Goal: Task Accomplishment & Management: Use online tool/utility

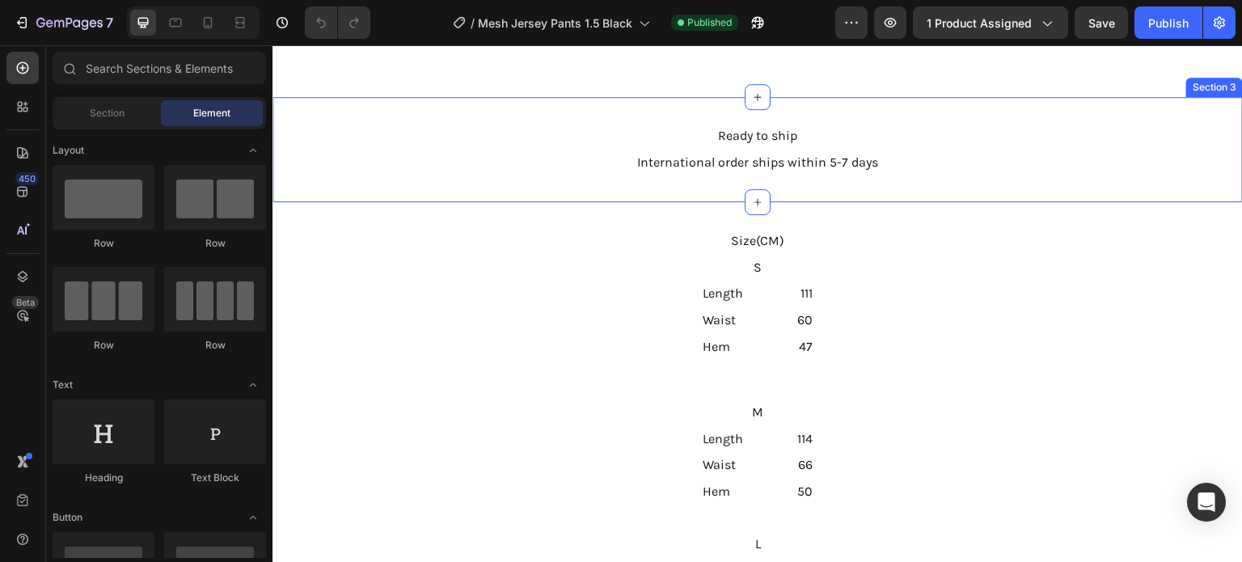
scroll to position [1374, 0]
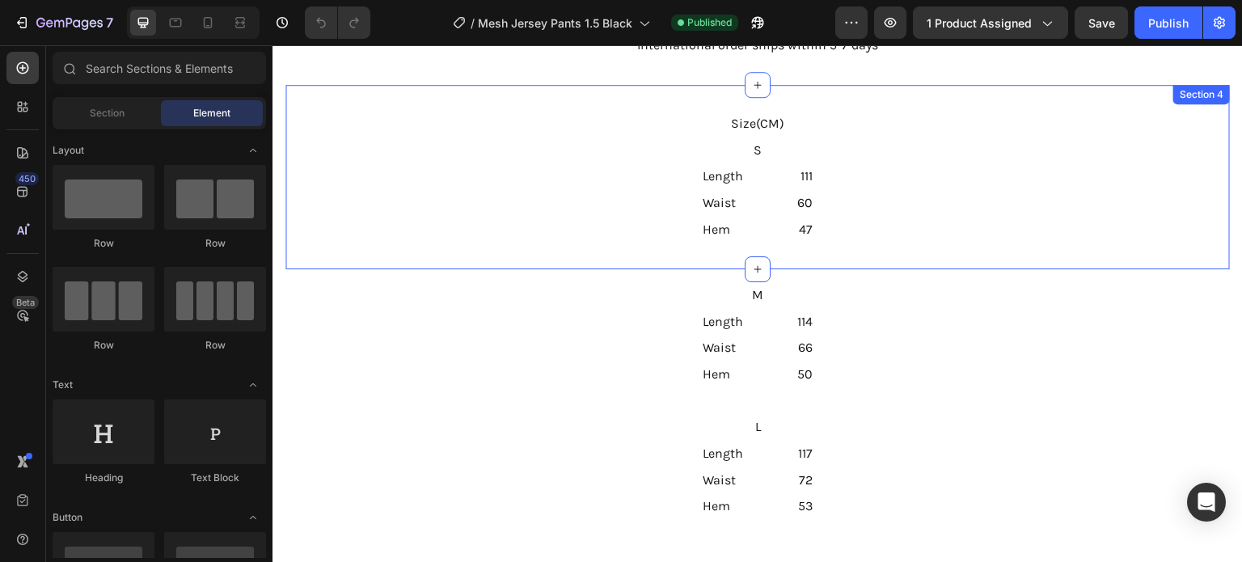
click at [1122, 247] on div "Size(CM) Text Block Row S Text Block Row Length Text Block 111 Text Block Row W…" at bounding box center [757, 177] width 944 height 184
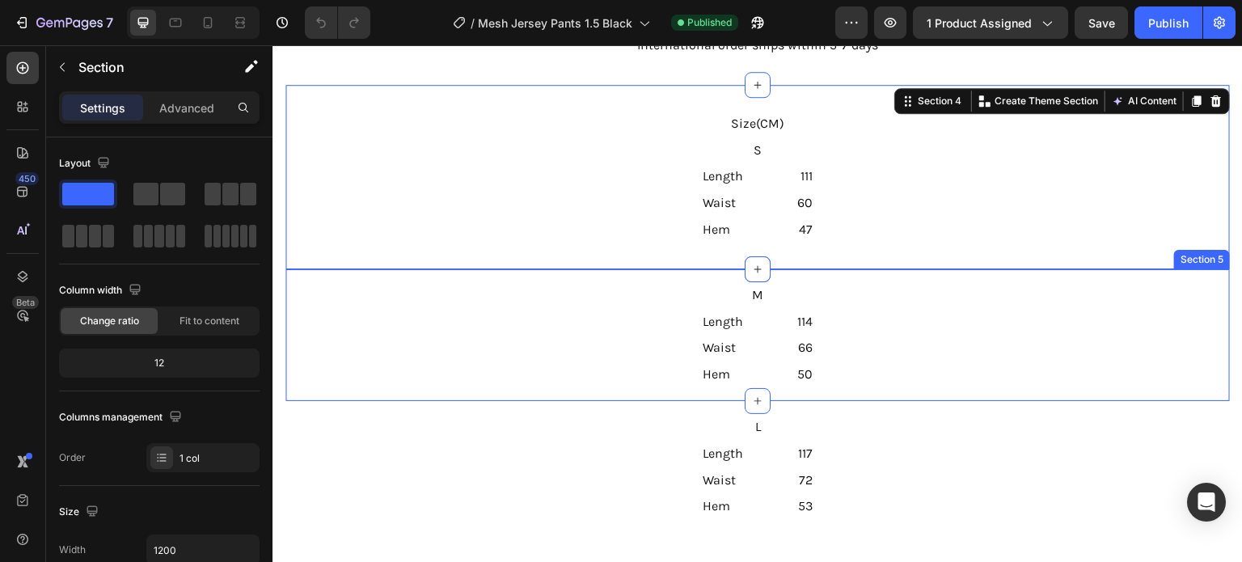
click at [1125, 286] on div "M Text Block Row Length Text Block 114 Text Block Row Waist Text Block 66 Text …" at bounding box center [757, 335] width 944 height 106
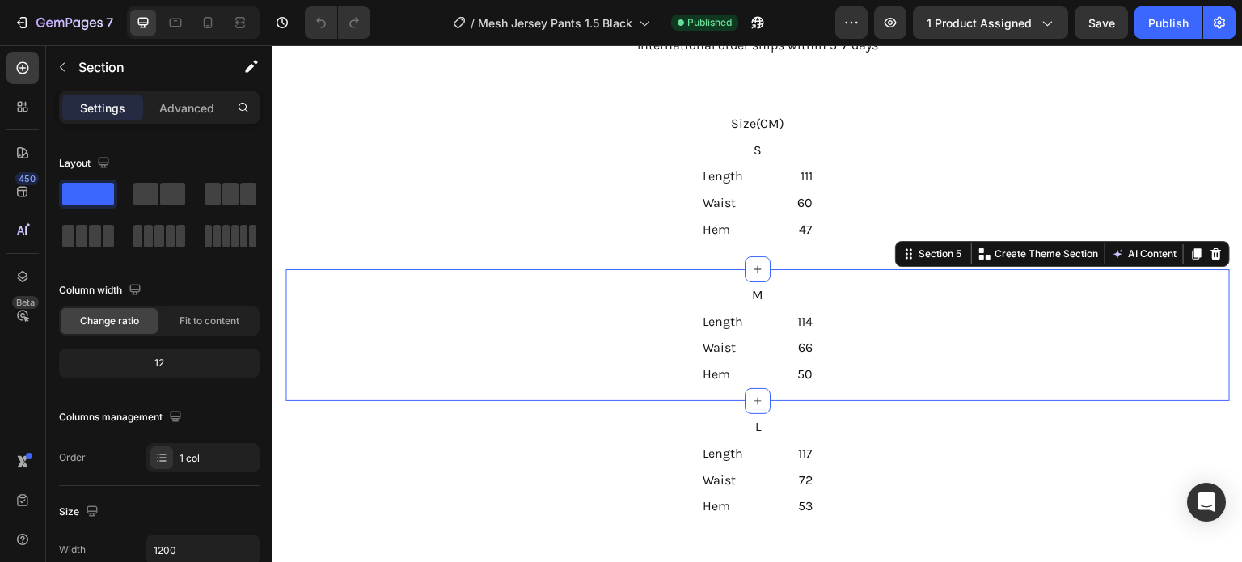
click at [1159, 352] on div "M Text Block Row Length Text Block 114 Text Block Row Waist Text Block 66 Text …" at bounding box center [757, 335] width 944 height 106
click at [1201, 340] on div "M Text Block Row Length Text Block 114 Text Block Row Waist Text Block 66 Text …" at bounding box center [757, 335] width 944 height 106
click at [1006, 362] on div "M Text Block Row Length Text Block 114 Text Block Row Waist Text Block 66 Text …" at bounding box center [757, 335] width 944 height 106
click at [34, 21] on div "7" at bounding box center [63, 22] width 99 height 19
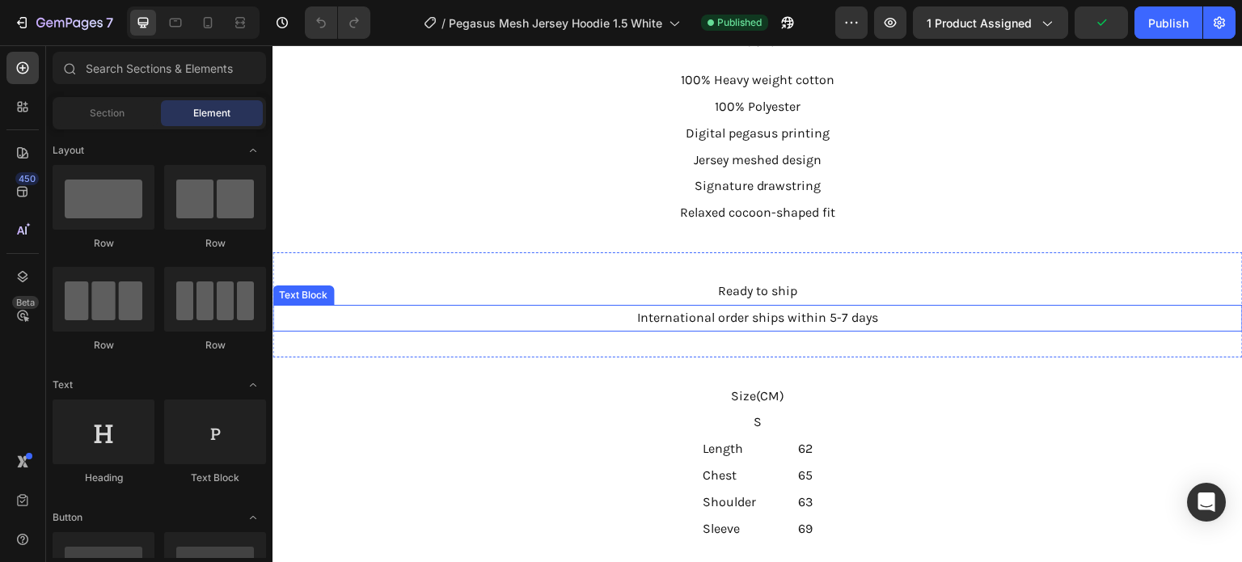
scroll to position [1294, 0]
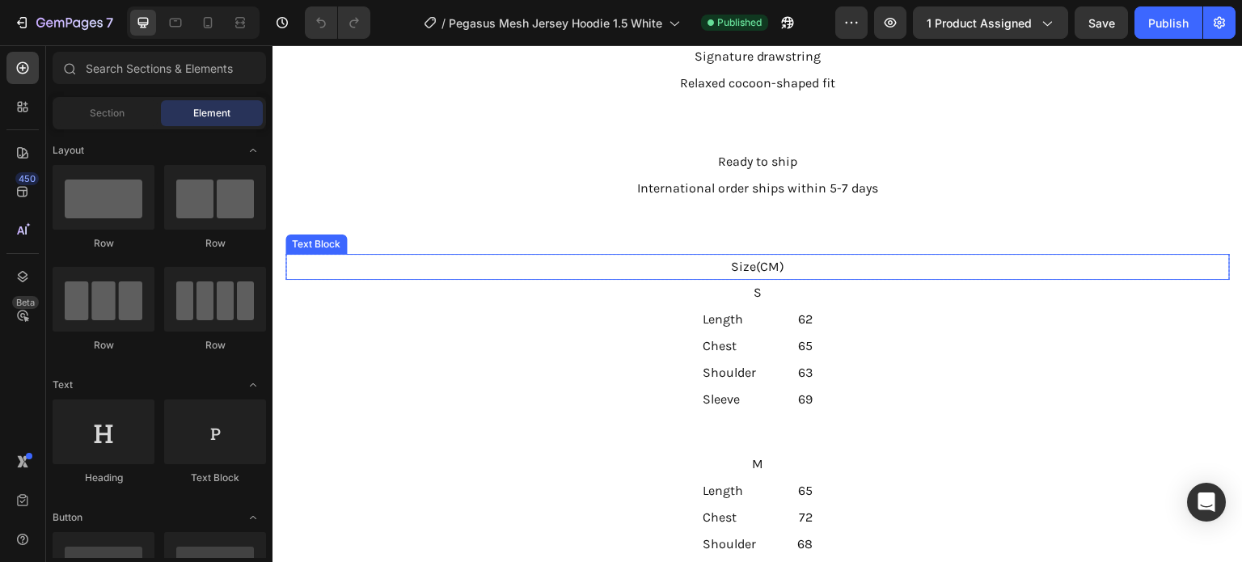
click at [1180, 272] on p "Size(CM)" at bounding box center [757, 266] width 941 height 23
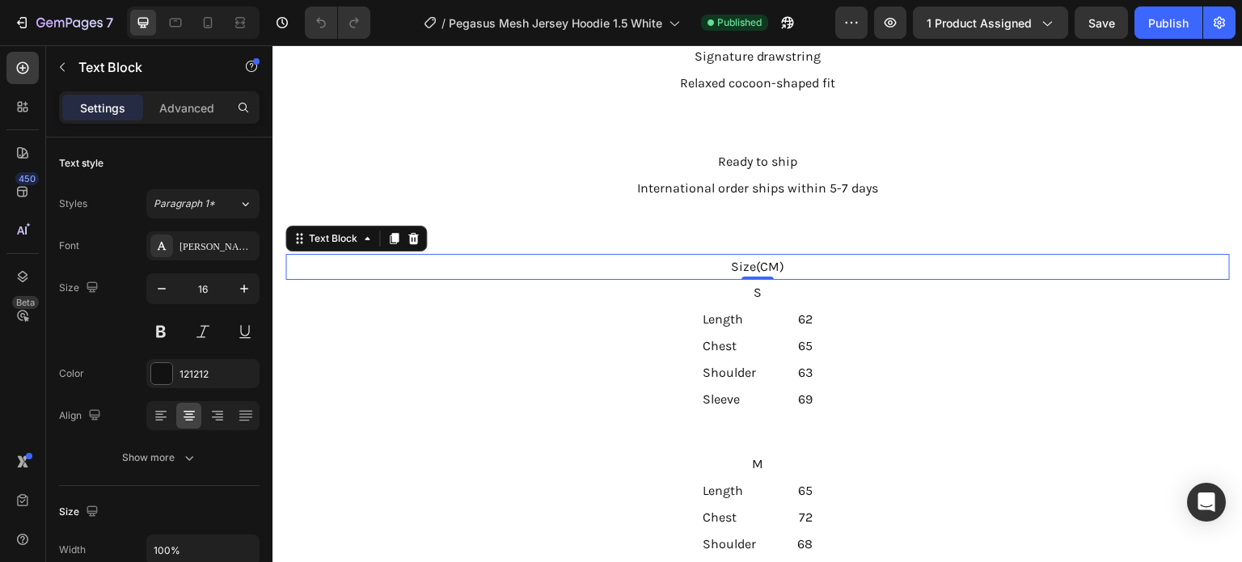
click at [1154, 335] on div "Size(CM) Text Block 0 Row S Text Block Row Length Text Block 62 Text Block Row …" at bounding box center [757, 333] width 944 height 159
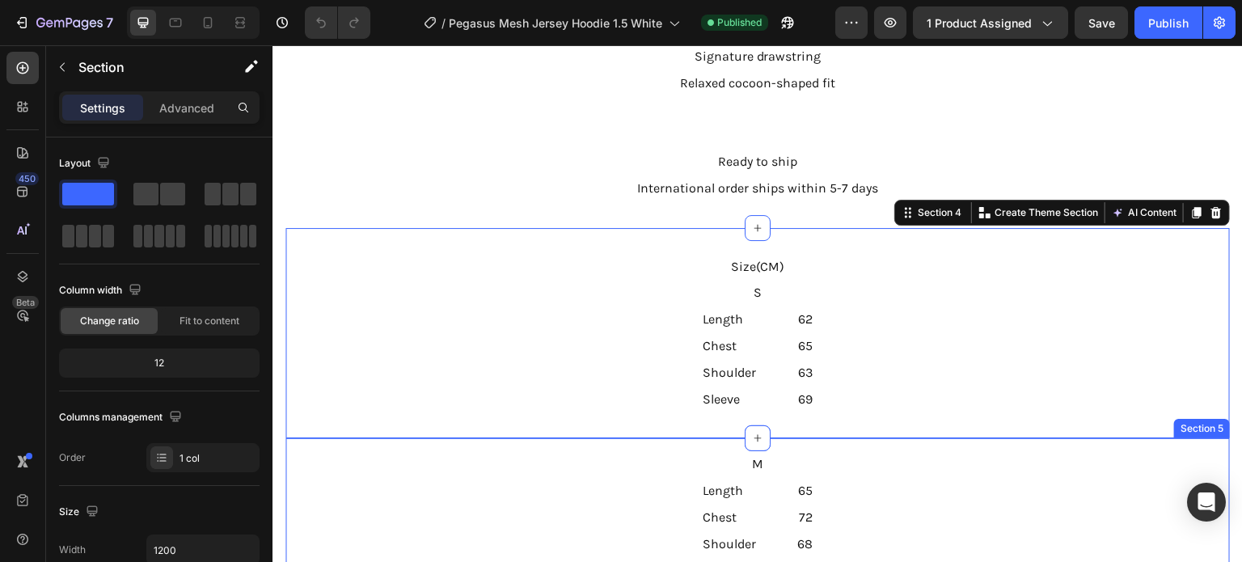
click at [1127, 479] on div "M Text Block Row Length Text Block 65 Text Block Row Chest Text Block 72 Text B…" at bounding box center [757, 517] width 944 height 133
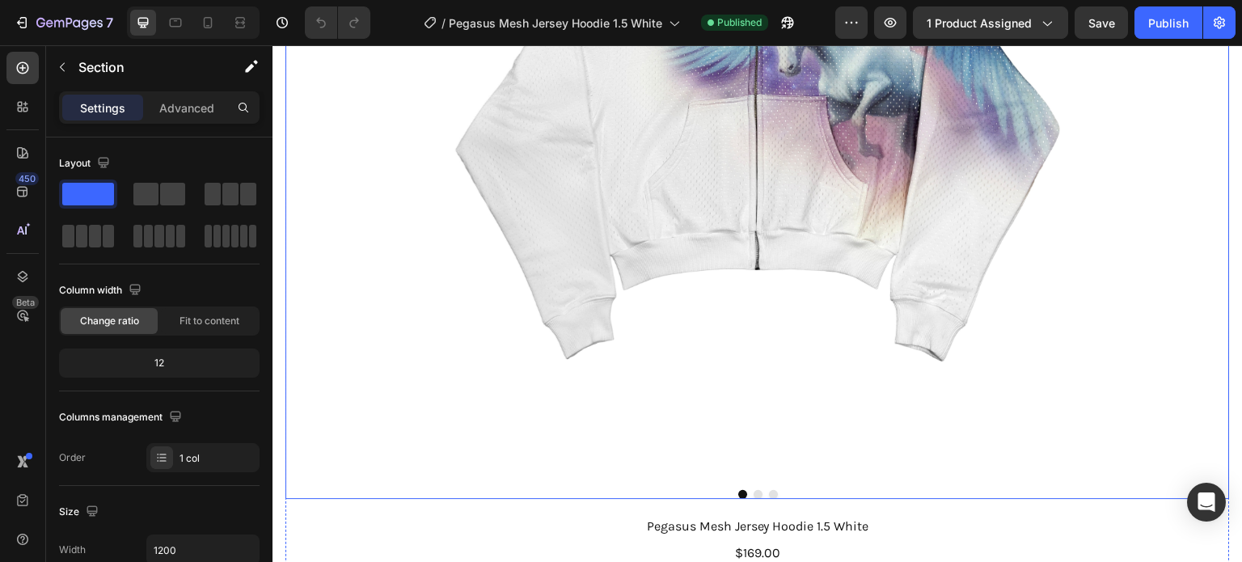
scroll to position [404, 0]
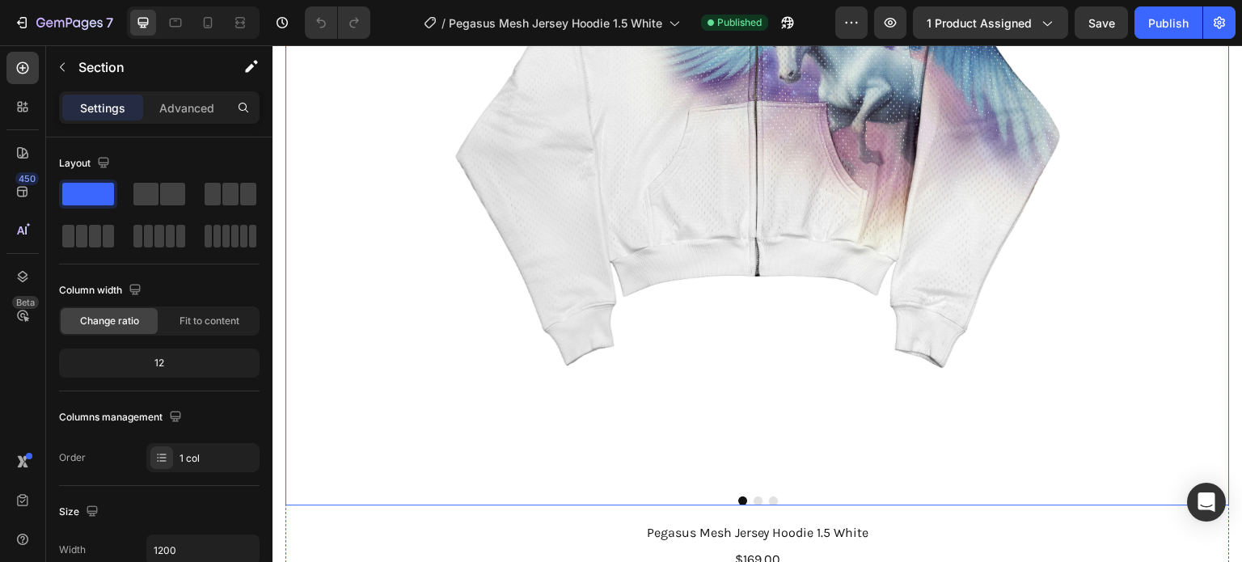
click at [786, 196] on img at bounding box center [757, 83] width 614 height 818
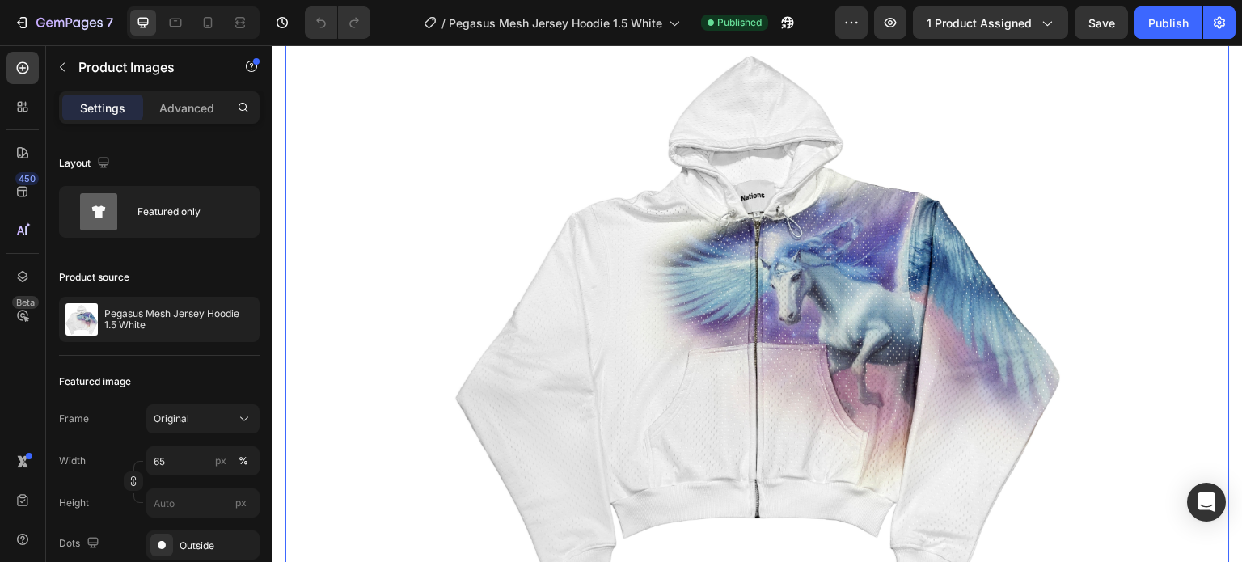
scroll to position [0, 0]
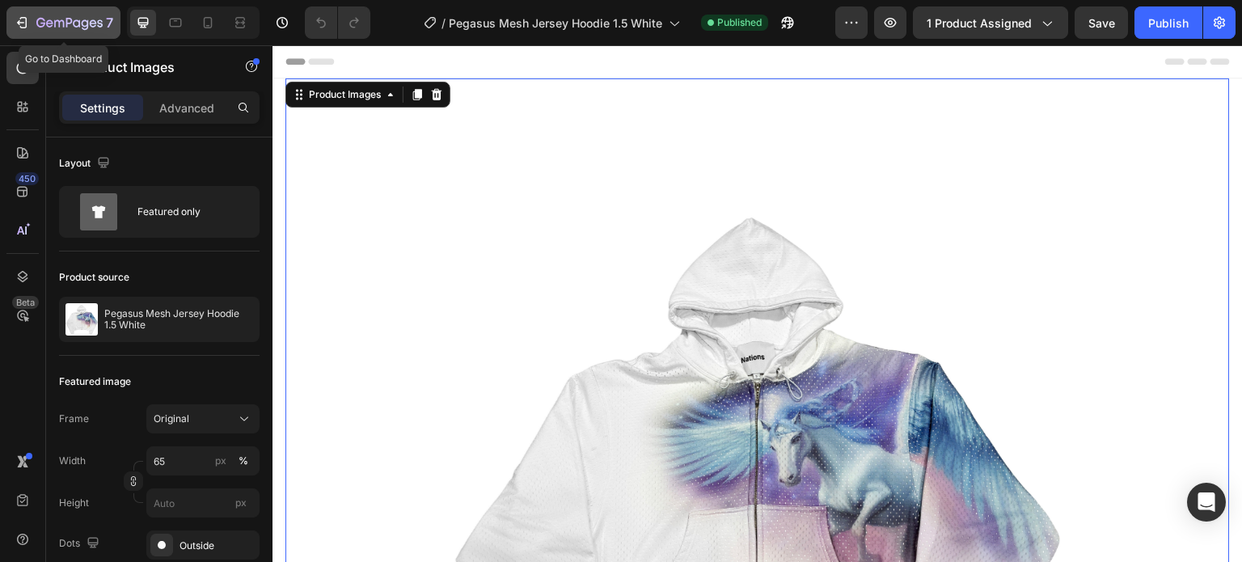
click at [84, 24] on icon "button" at bounding box center [69, 24] width 66 height 14
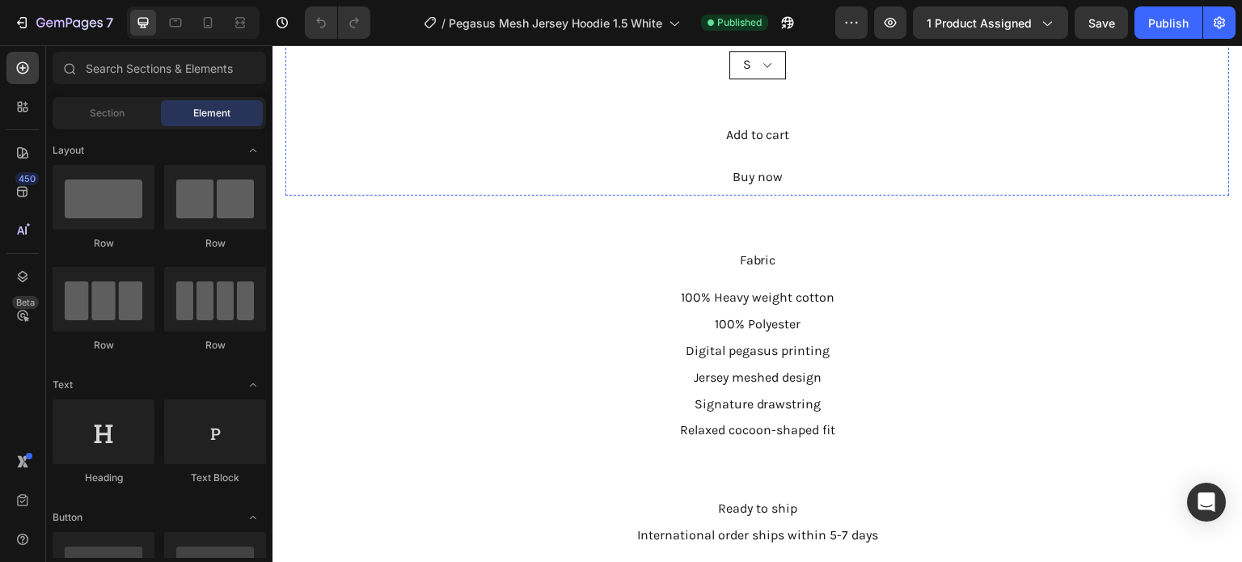
scroll to position [970, 0]
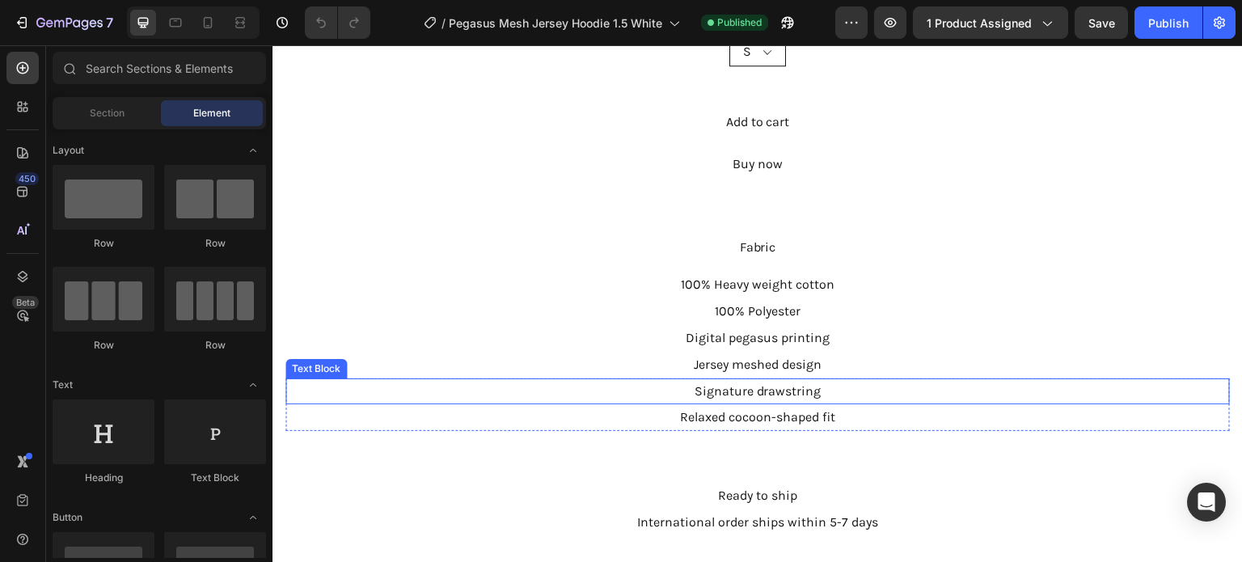
click at [854, 380] on p "Signature drawstring" at bounding box center [757, 391] width 941 height 23
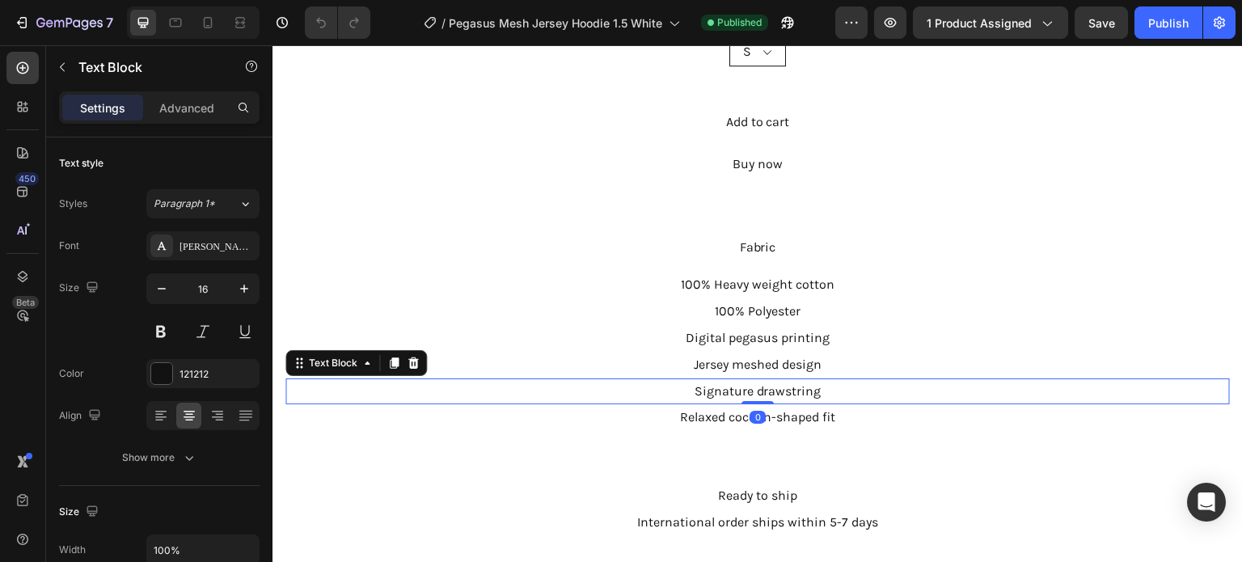
click at [845, 353] on p "Jersey meshed design" at bounding box center [757, 364] width 941 height 23
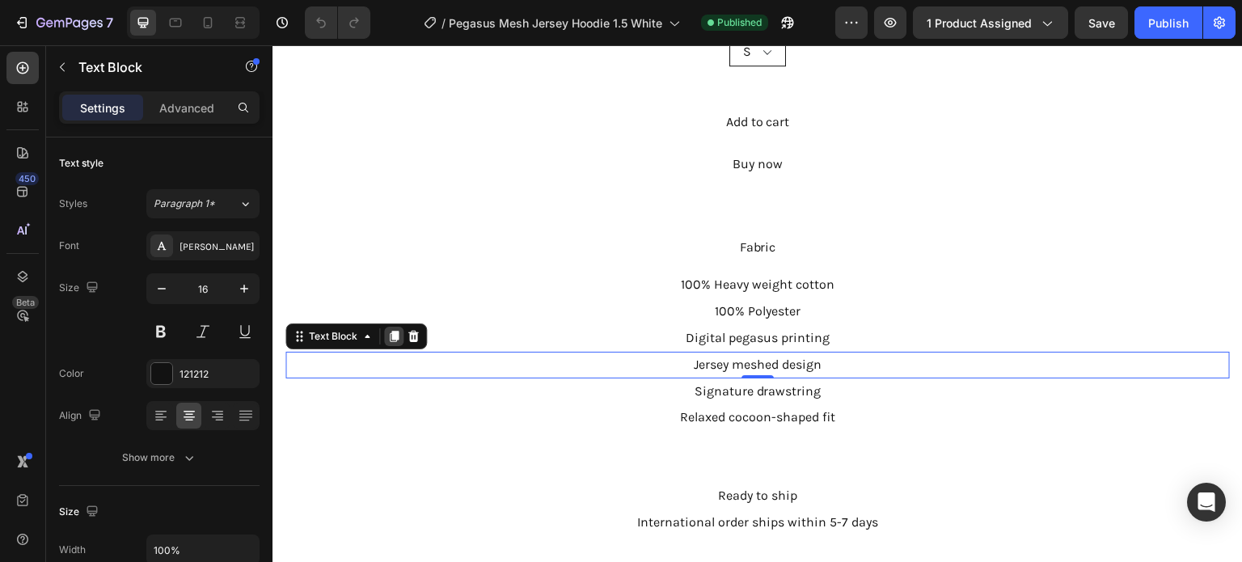
click at [395, 331] on icon at bounding box center [394, 336] width 9 height 11
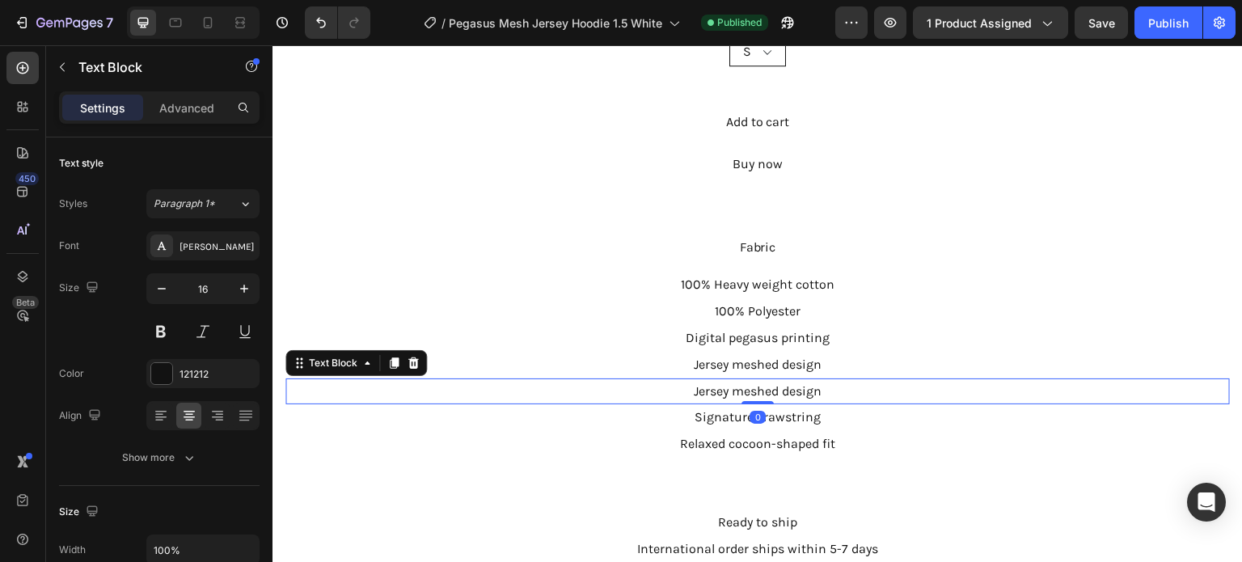
click at [785, 382] on p "Jersey meshed design" at bounding box center [757, 391] width 941 height 23
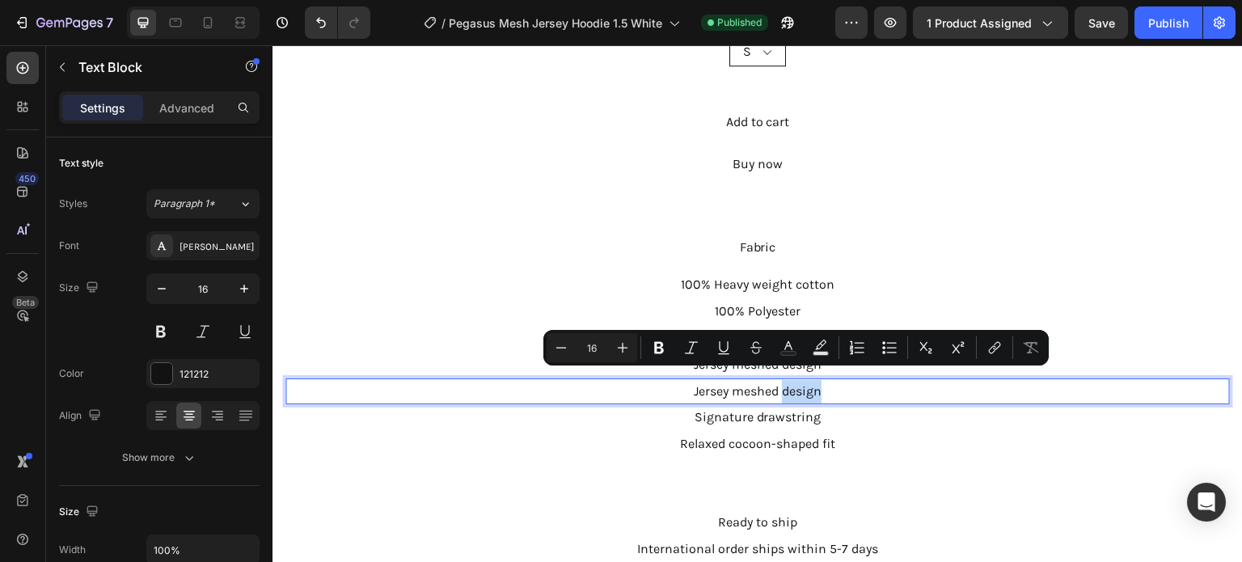
click at [819, 382] on p "Jersey meshed design" at bounding box center [757, 391] width 941 height 23
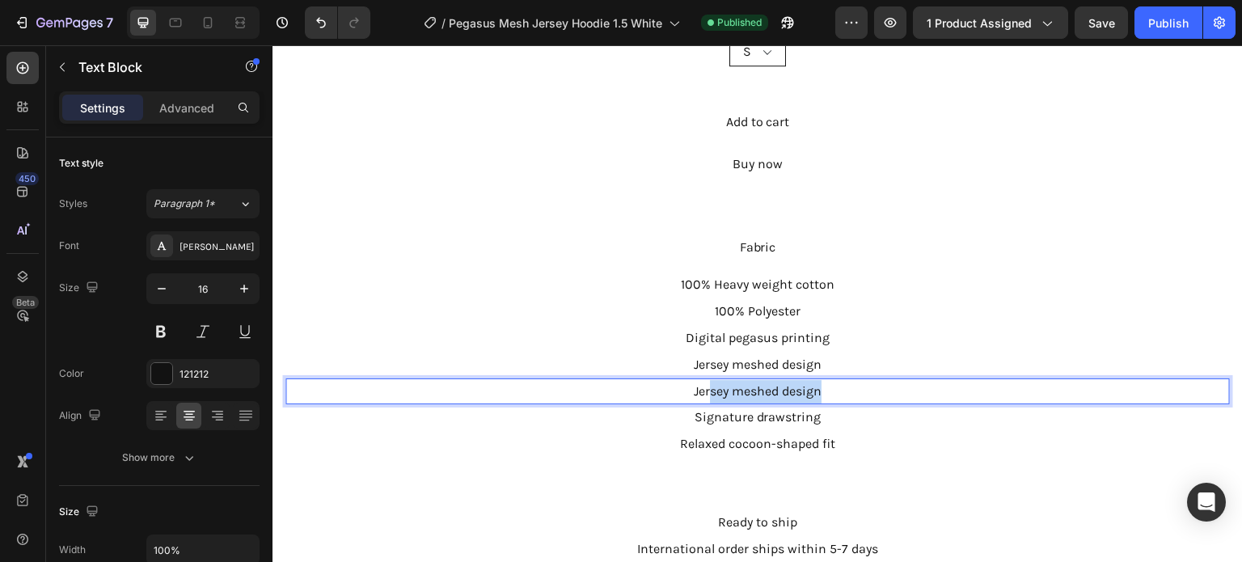
drag, startPoint x: 819, startPoint y: 381, endPoint x: 703, endPoint y: 375, distance: 116.6
click at [703, 380] on p "Jersey meshed design" at bounding box center [757, 391] width 941 height 23
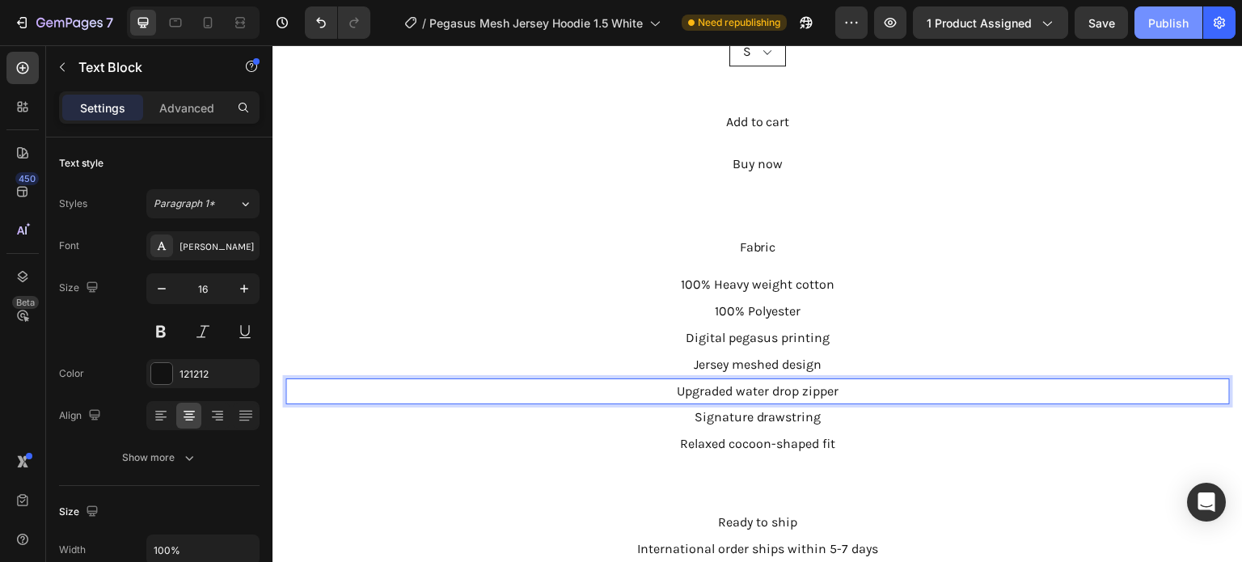
click at [1154, 32] on button "Publish" at bounding box center [1168, 22] width 68 height 32
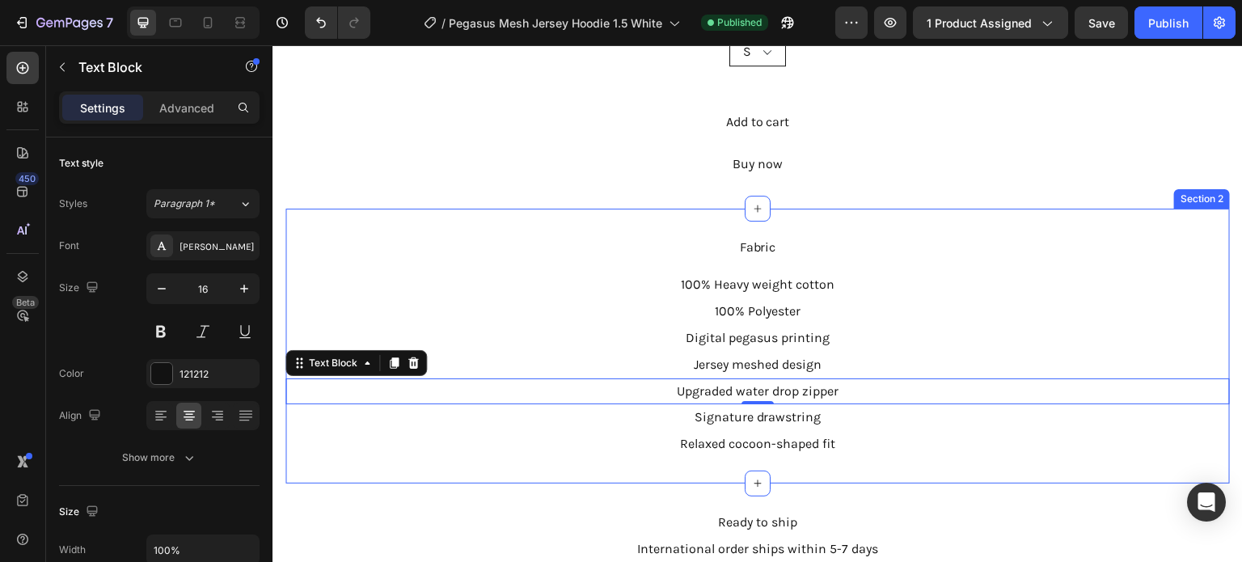
click at [1129, 209] on div "Fabric Text Block 100% Heavy weight cotton Text Block 100% Polyester Text Block…" at bounding box center [757, 346] width 944 height 275
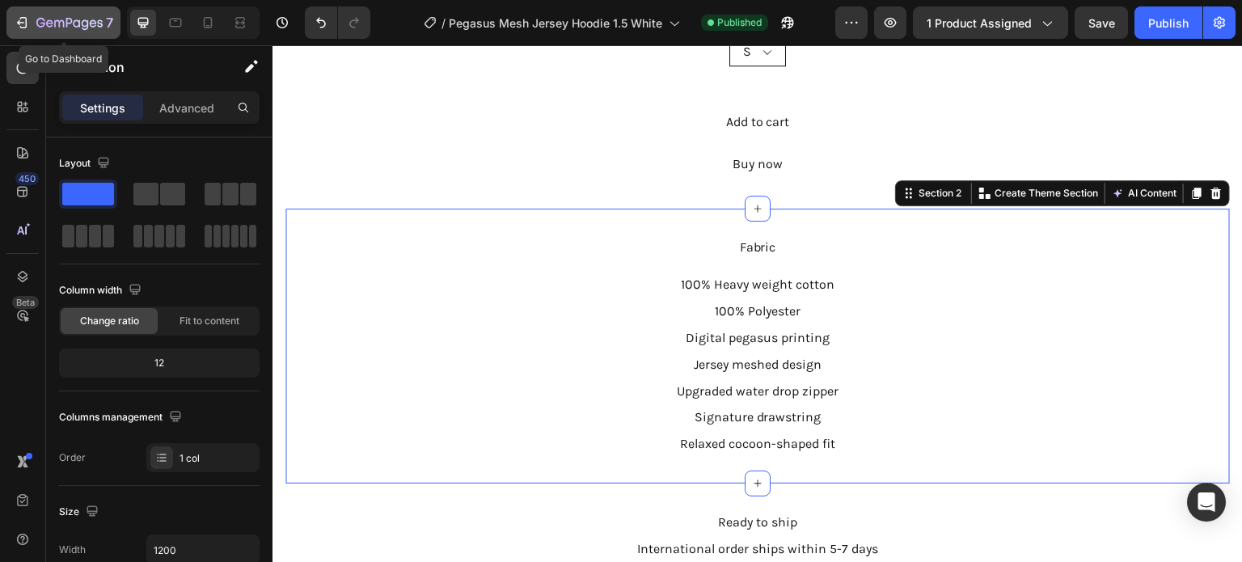
click at [87, 15] on div "7" at bounding box center [74, 22] width 77 height 19
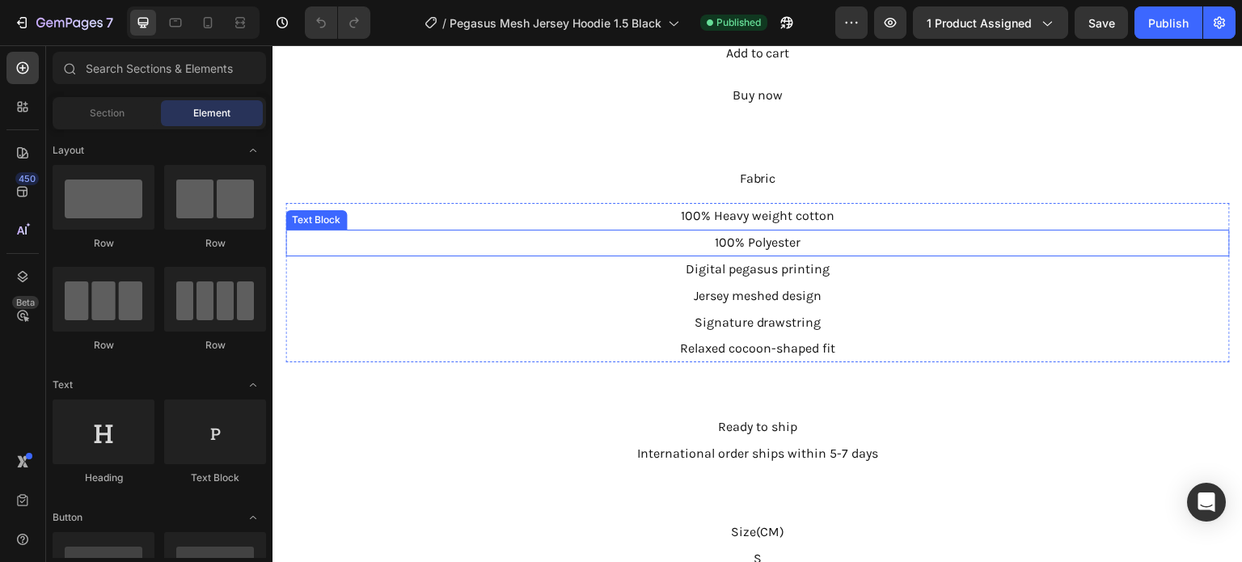
scroll to position [1051, 0]
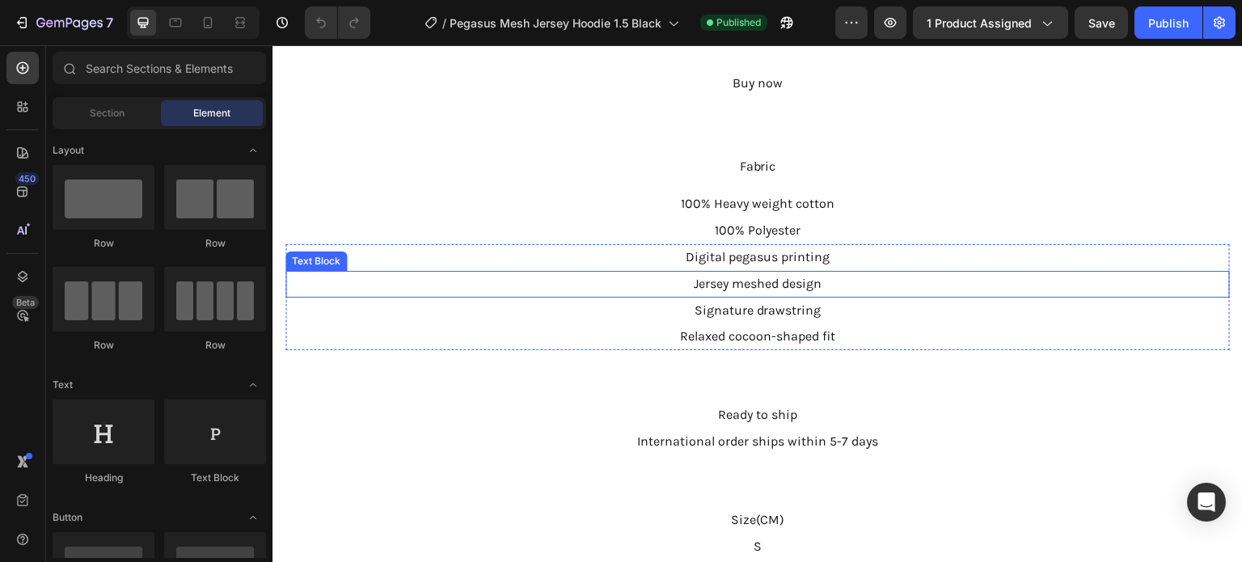
click at [846, 272] on p "Jersey meshed design" at bounding box center [757, 283] width 941 height 23
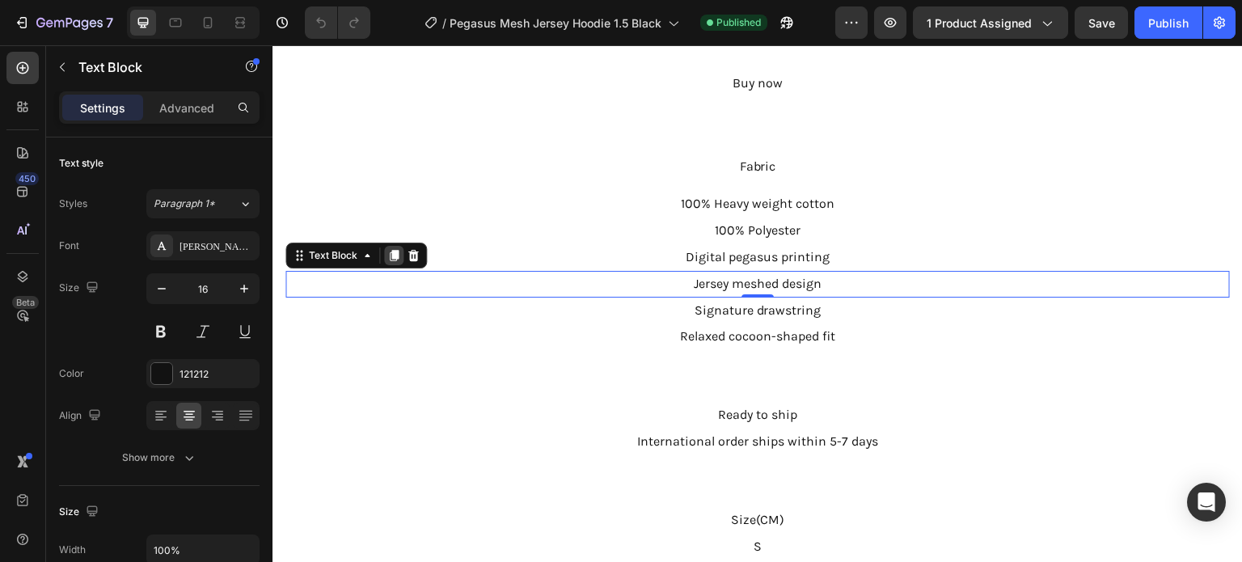
click at [393, 250] on icon at bounding box center [394, 255] width 9 height 11
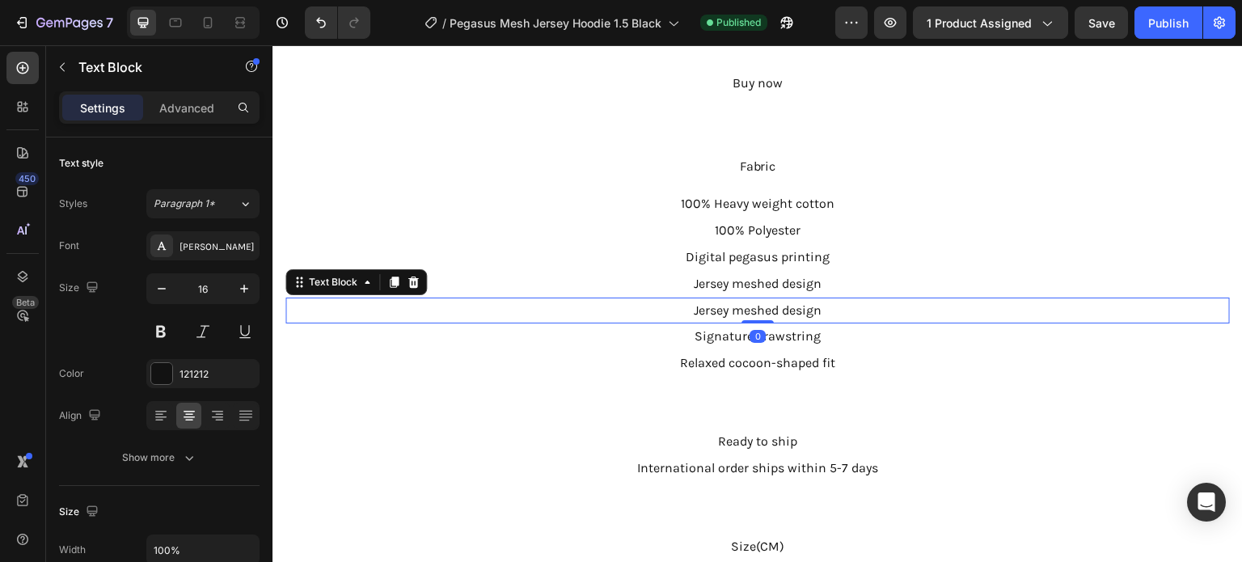
click at [810, 302] on p "Jersey meshed design" at bounding box center [757, 310] width 941 height 23
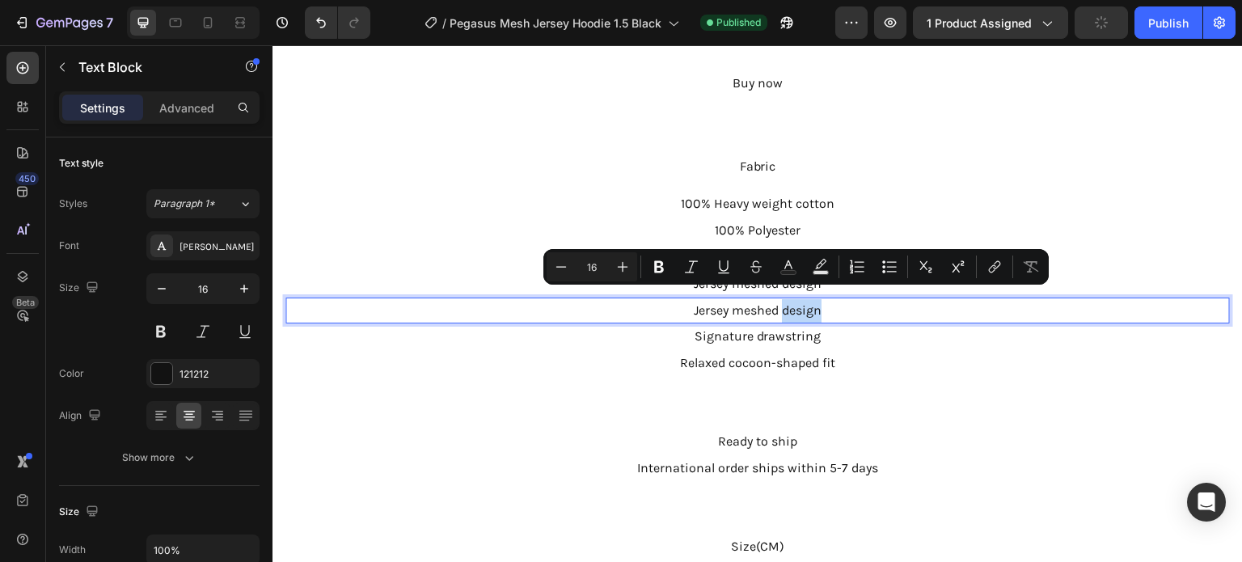
click at [842, 302] on p "Jersey meshed design" at bounding box center [757, 310] width 941 height 23
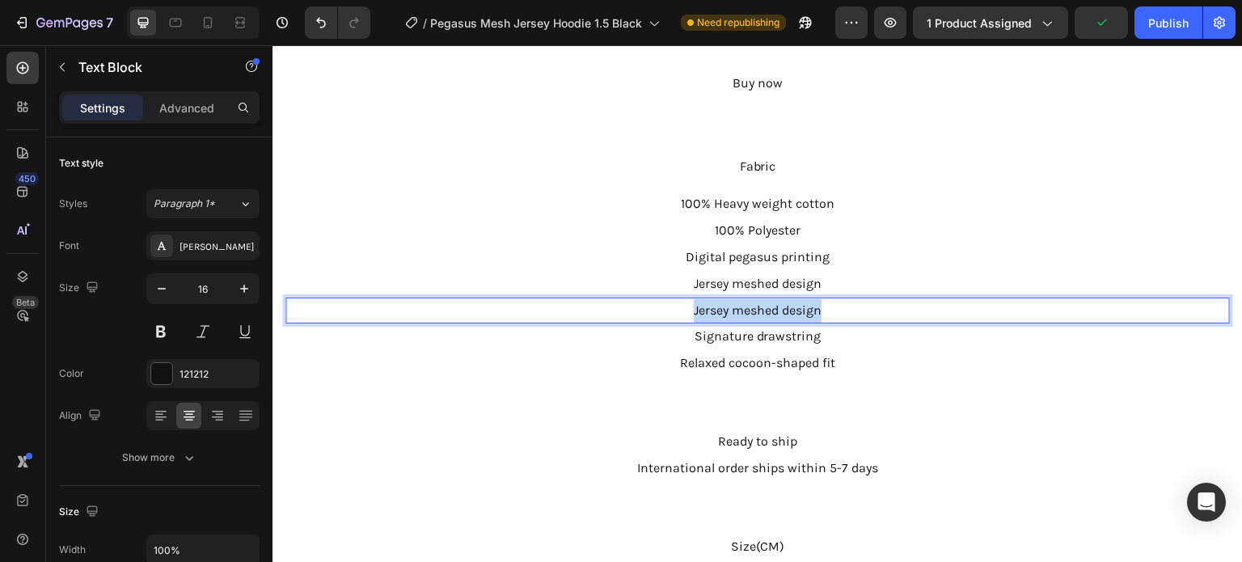
drag, startPoint x: 768, startPoint y: 298, endPoint x: 640, endPoint y: 295, distance: 127.8
click at [640, 299] on p "Jersey meshed design" at bounding box center [757, 310] width 941 height 23
click at [1177, 32] on button "Publish" at bounding box center [1168, 22] width 68 height 32
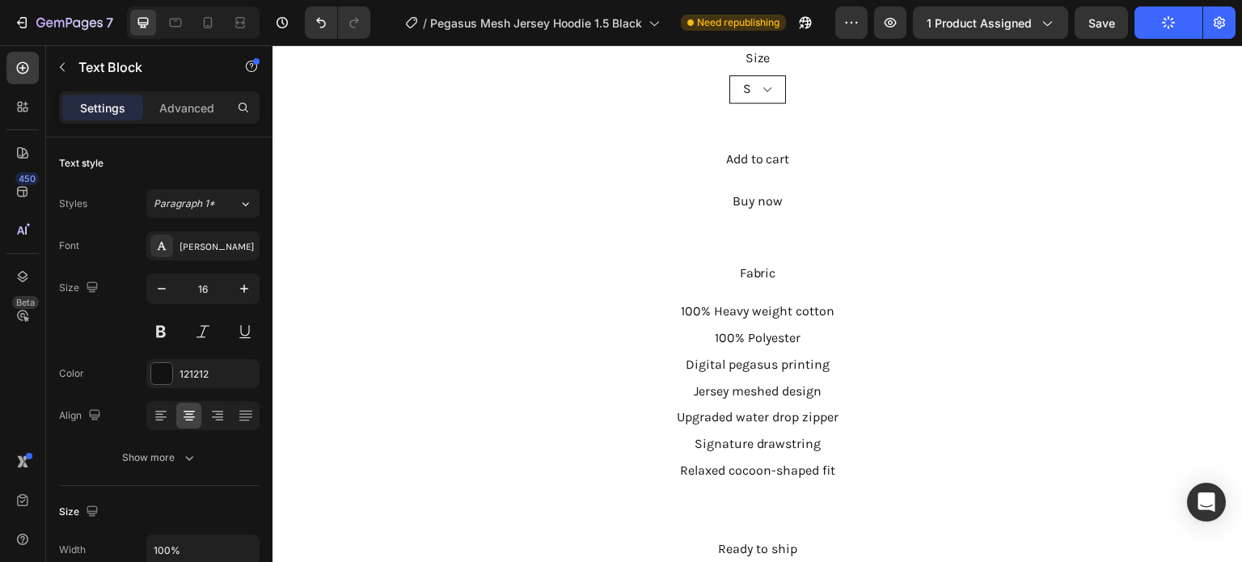
scroll to position [690, 0]
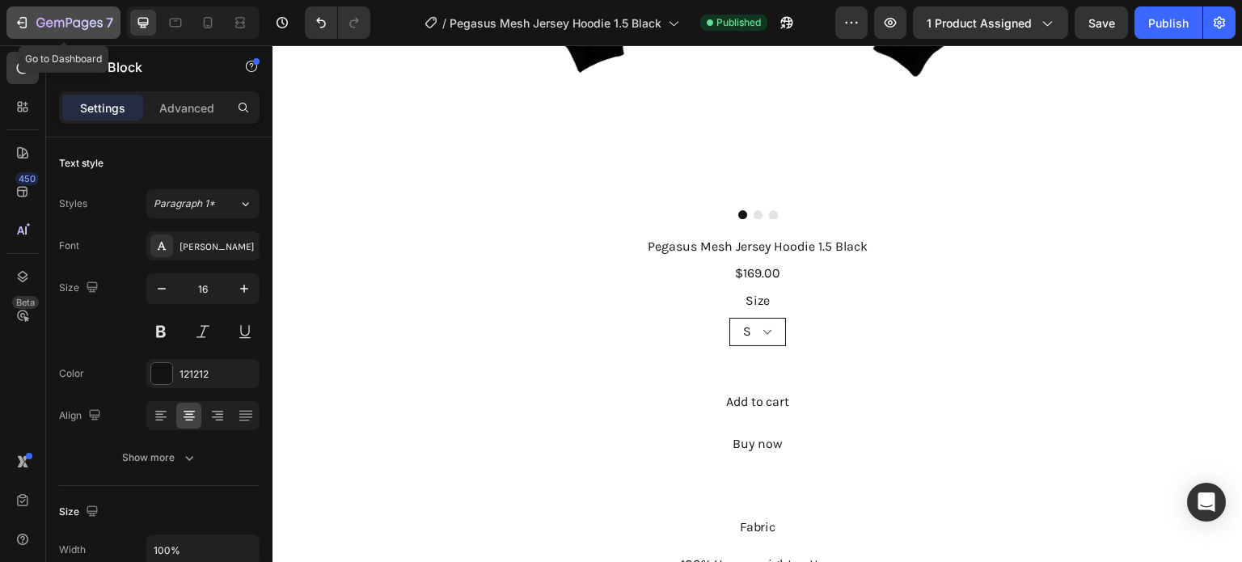
click at [90, 14] on div "7" at bounding box center [74, 22] width 77 height 19
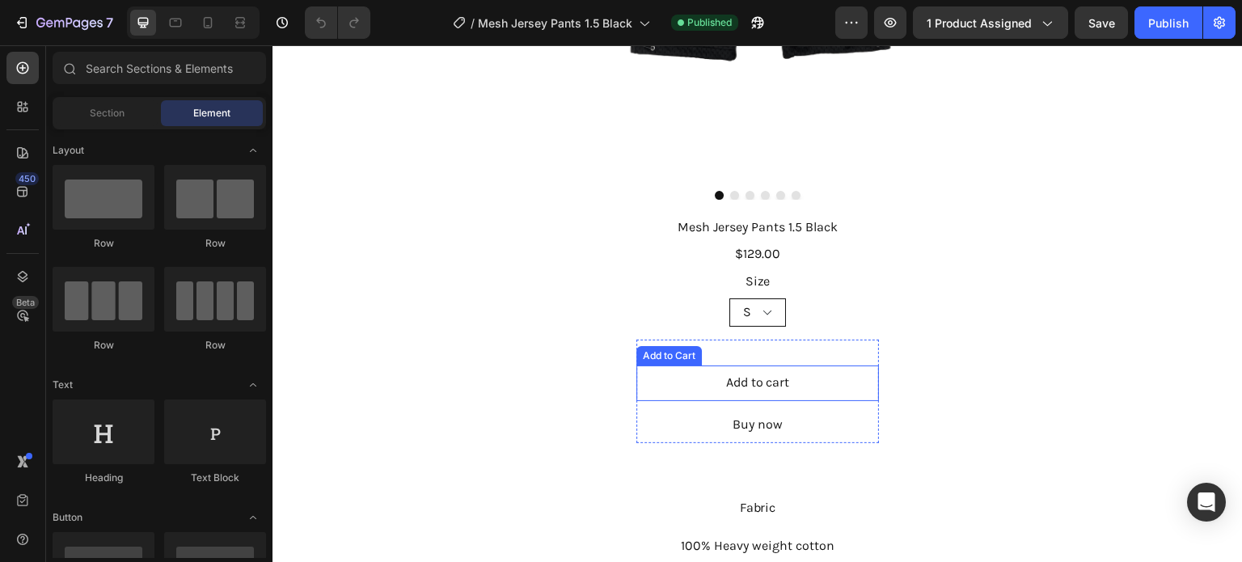
scroll to position [889, 0]
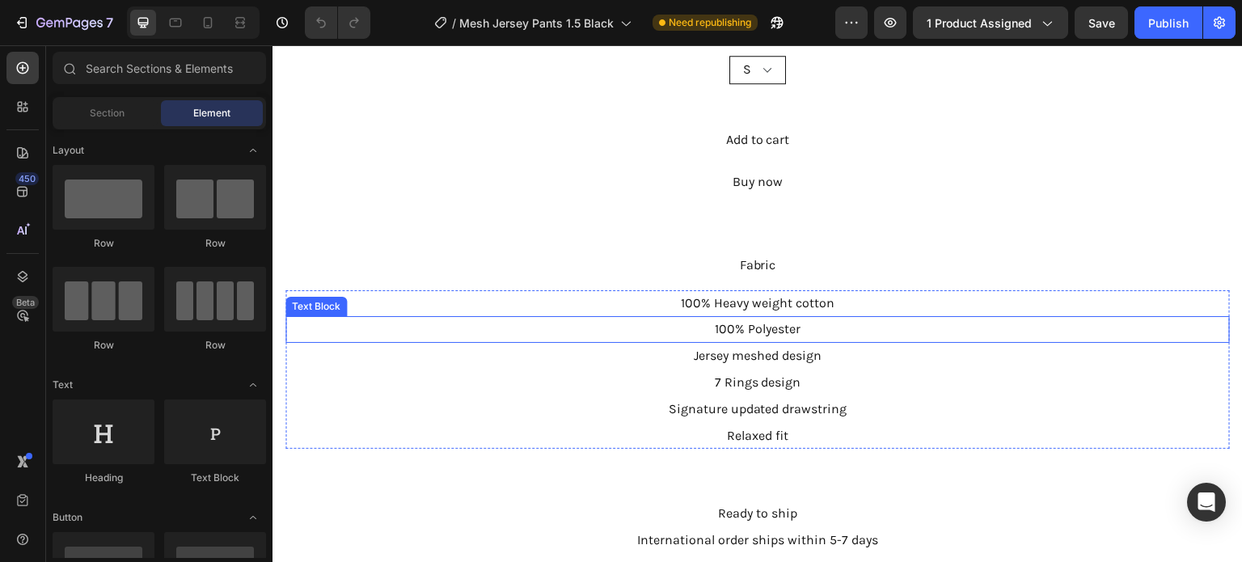
click at [1146, 319] on p "100% Polyester" at bounding box center [757, 329] width 941 height 23
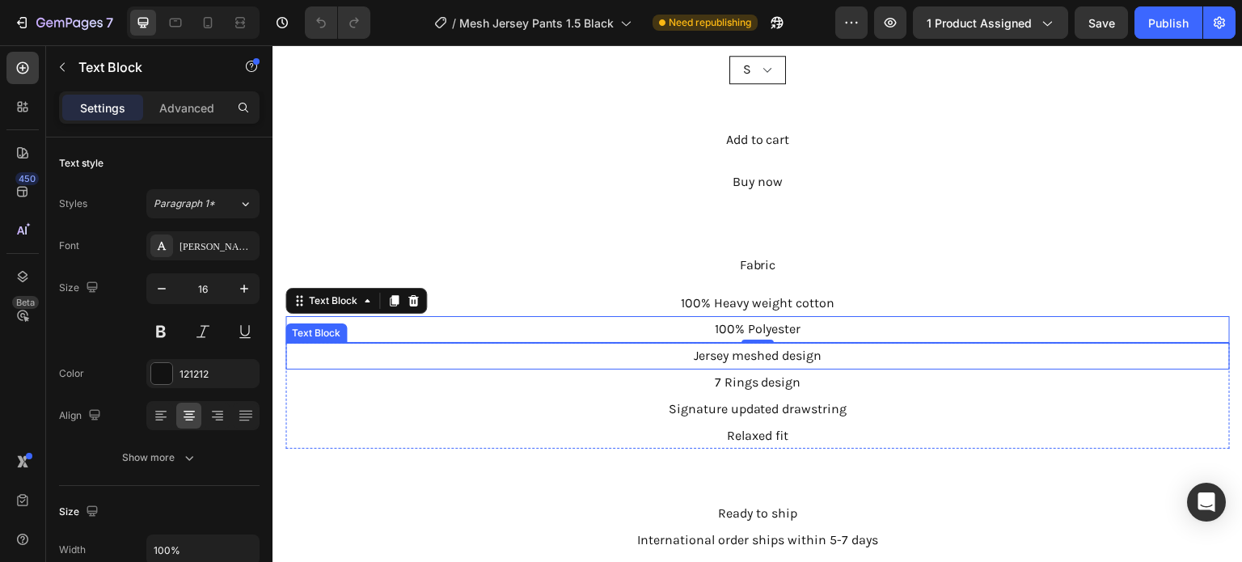
click at [1147, 344] on p "Jersey meshed design" at bounding box center [757, 355] width 941 height 23
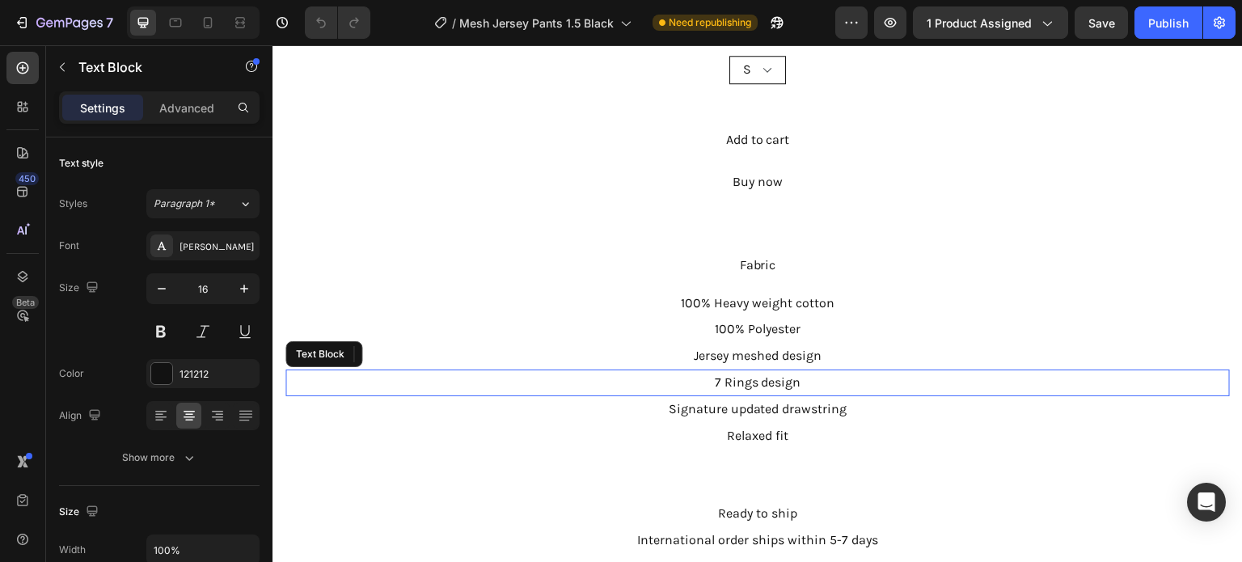
click at [926, 371] on p "7 Rings design" at bounding box center [757, 382] width 941 height 23
click at [1171, 304] on p "100% Heavy weight cotton" at bounding box center [757, 303] width 941 height 23
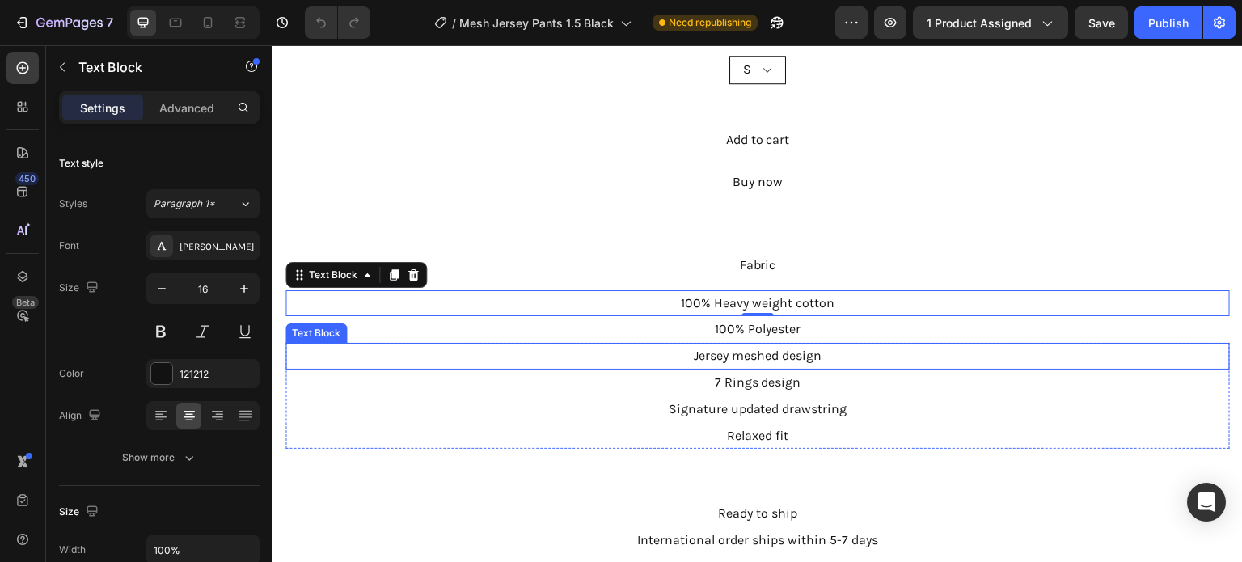
click at [1198, 344] on p "Jersey meshed design" at bounding box center [757, 355] width 941 height 23
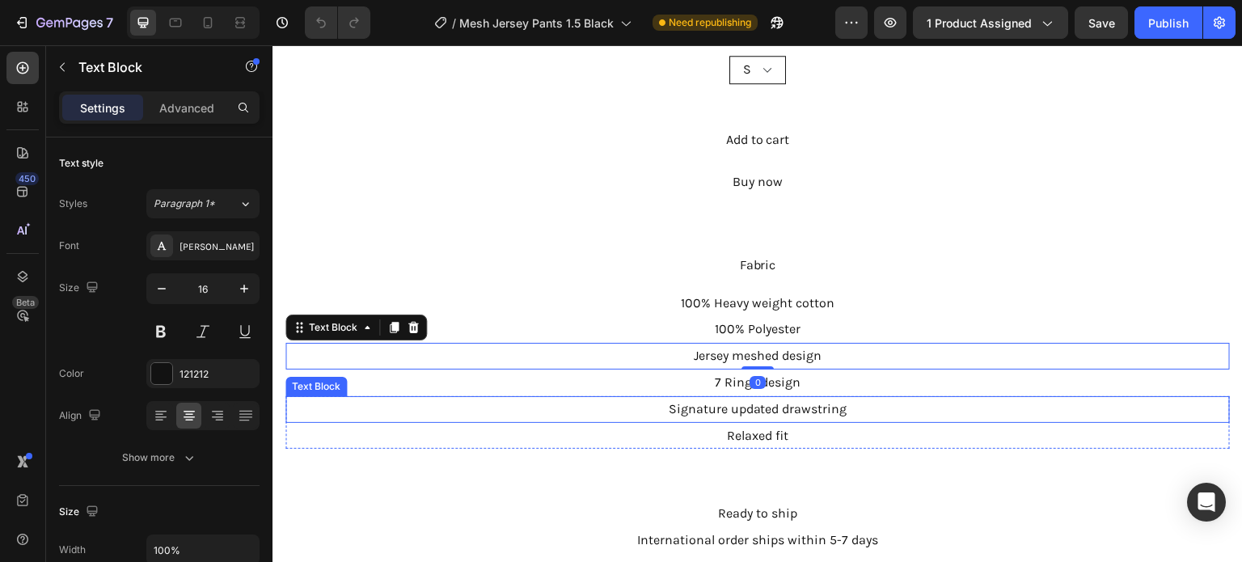
click at [1024, 404] on p "Signature updated drawstring" at bounding box center [757, 409] width 941 height 23
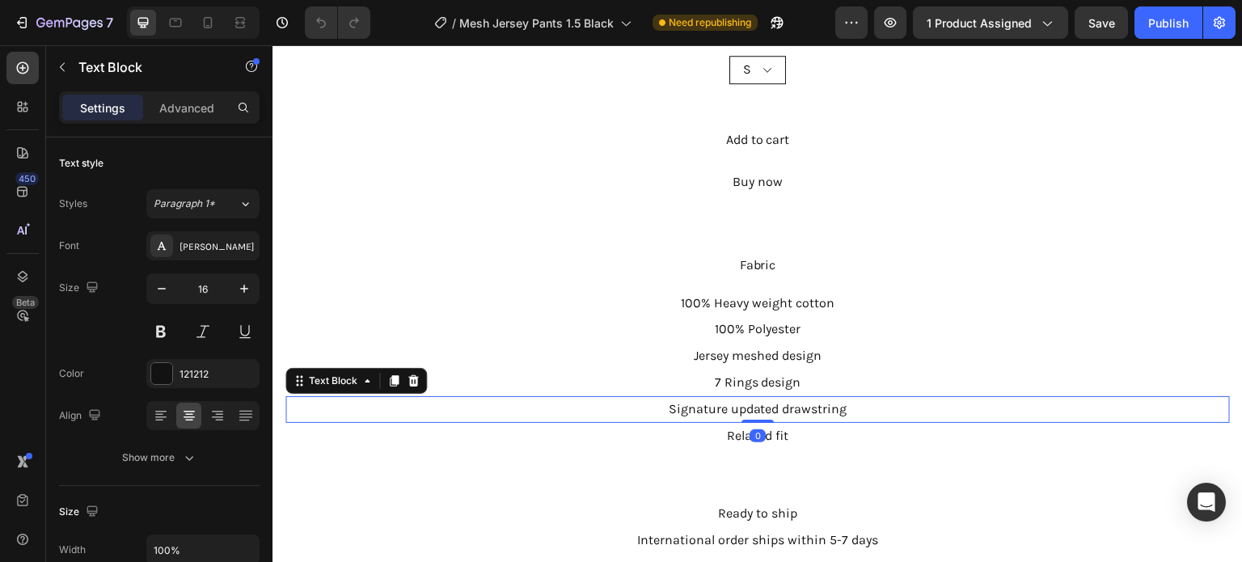
click at [1000, 424] on p "Relaxed fit" at bounding box center [757, 435] width 941 height 23
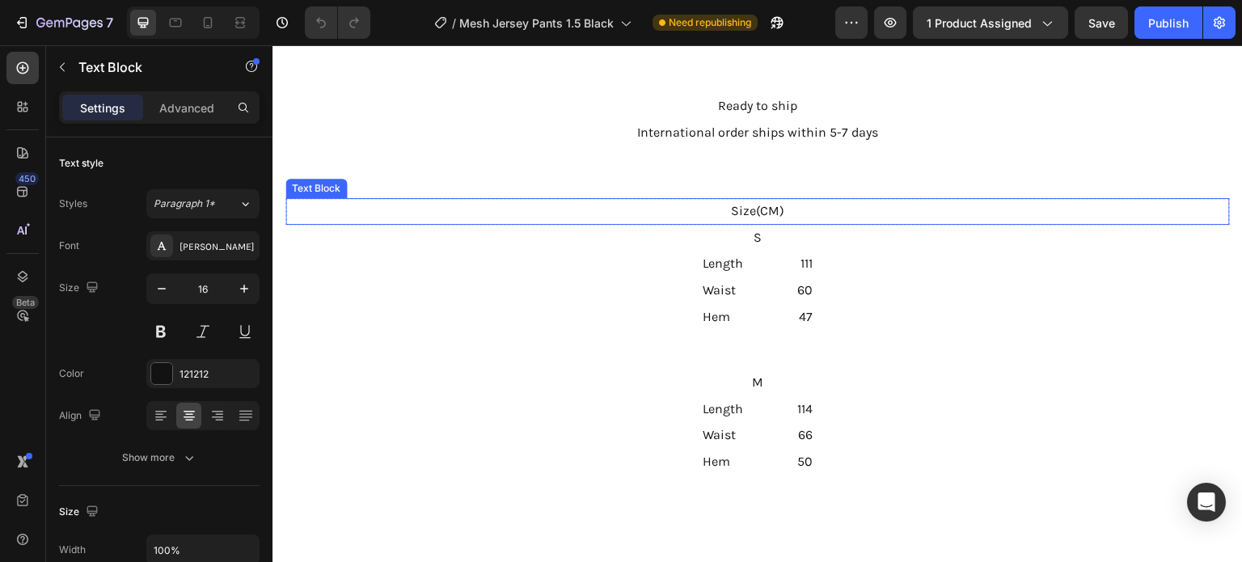
scroll to position [1294, 0]
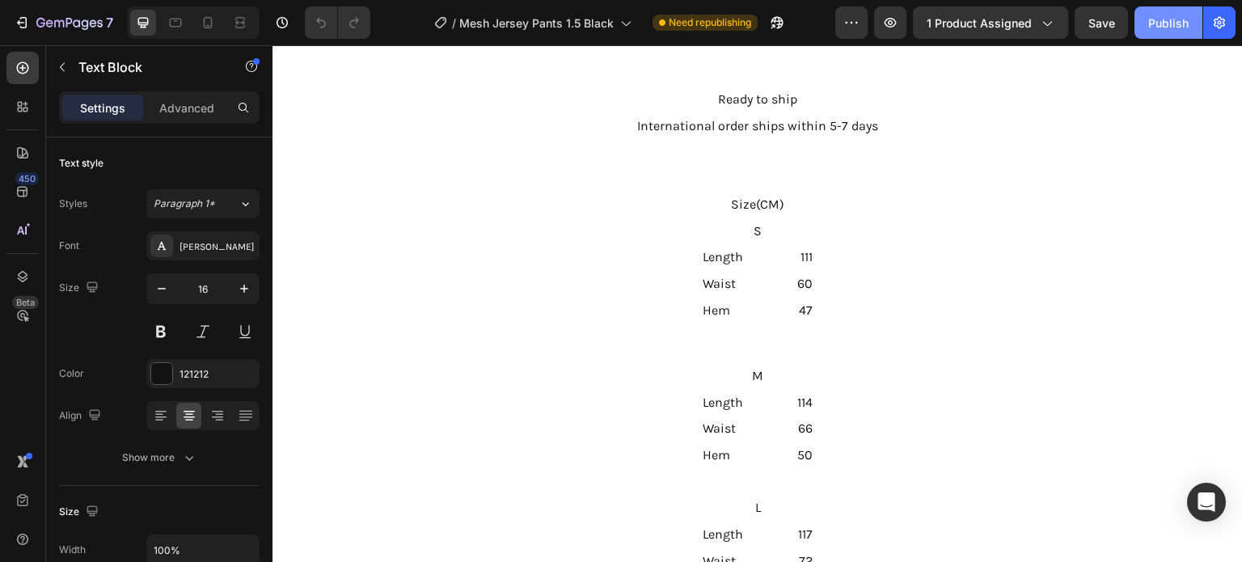
click at [1153, 29] on div "Publish" at bounding box center [1168, 23] width 40 height 17
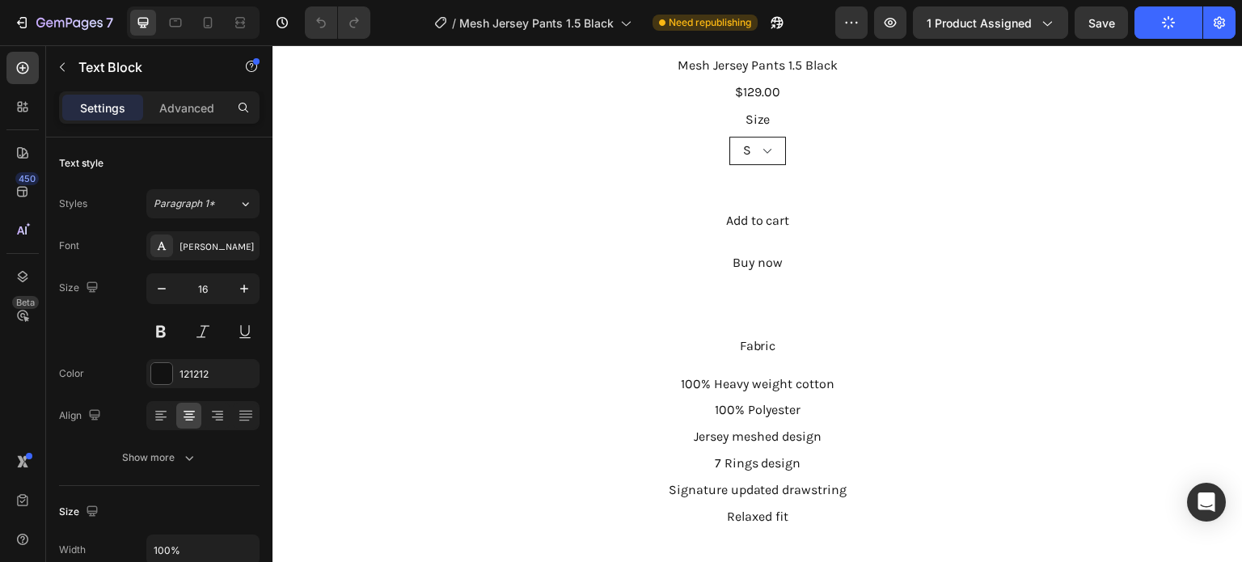
scroll to position [889, 0]
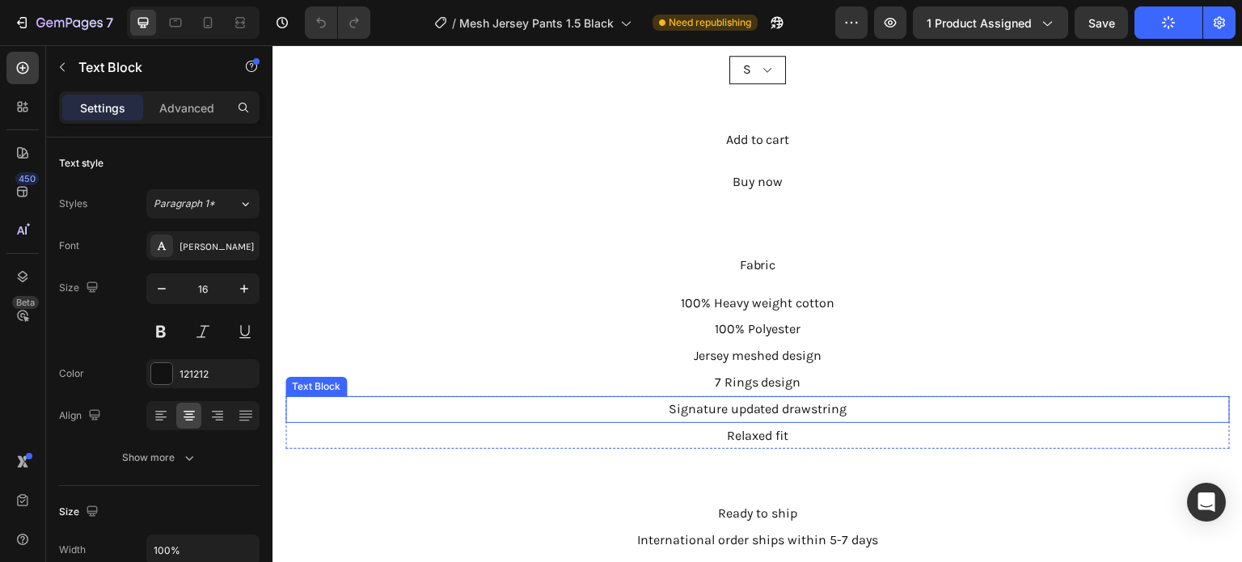
click at [758, 398] on p "Signature updated drawstring" at bounding box center [757, 409] width 941 height 23
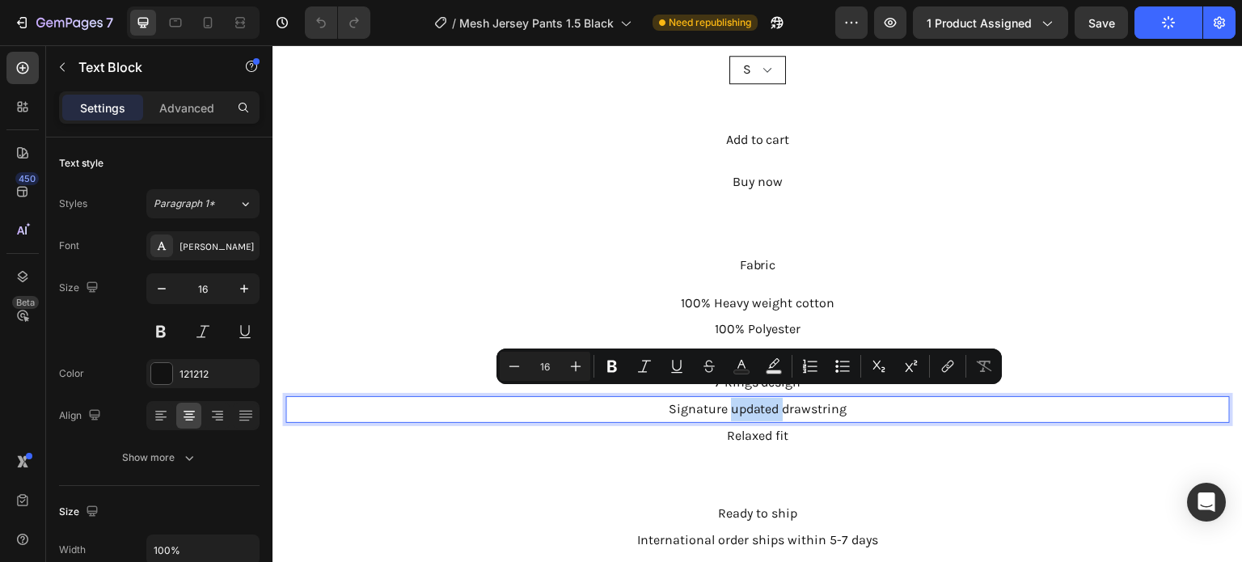
click at [766, 398] on p "Signature updated drawstring" at bounding box center [757, 409] width 941 height 23
drag, startPoint x: 759, startPoint y: 399, endPoint x: 741, endPoint y: 399, distance: 17.8
click at [741, 399] on p "Signature updated drawstring" at bounding box center [757, 409] width 941 height 23
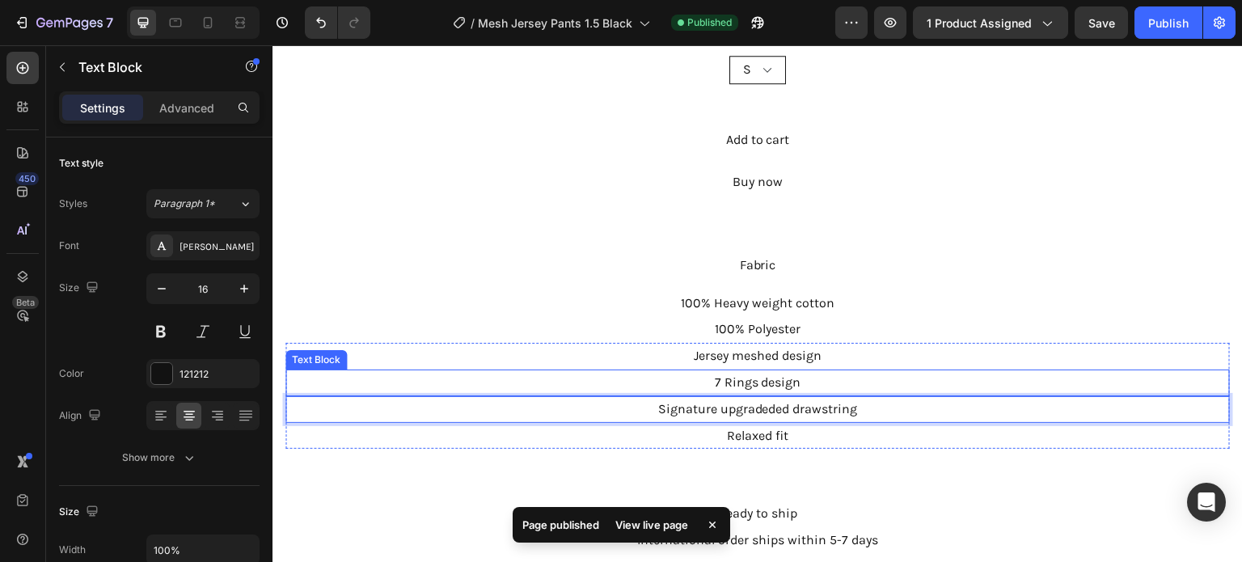
click at [847, 374] on p "7 Rings design" at bounding box center [757, 382] width 941 height 23
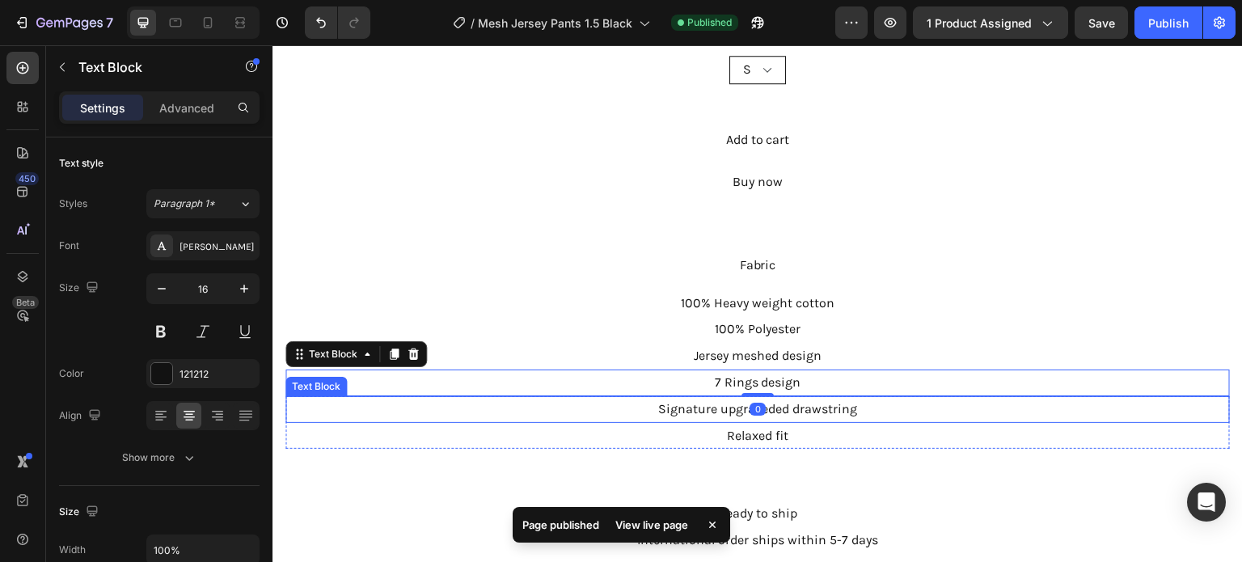
click at [892, 400] on p "Signature upgradeded drawstring" at bounding box center [757, 409] width 941 height 23
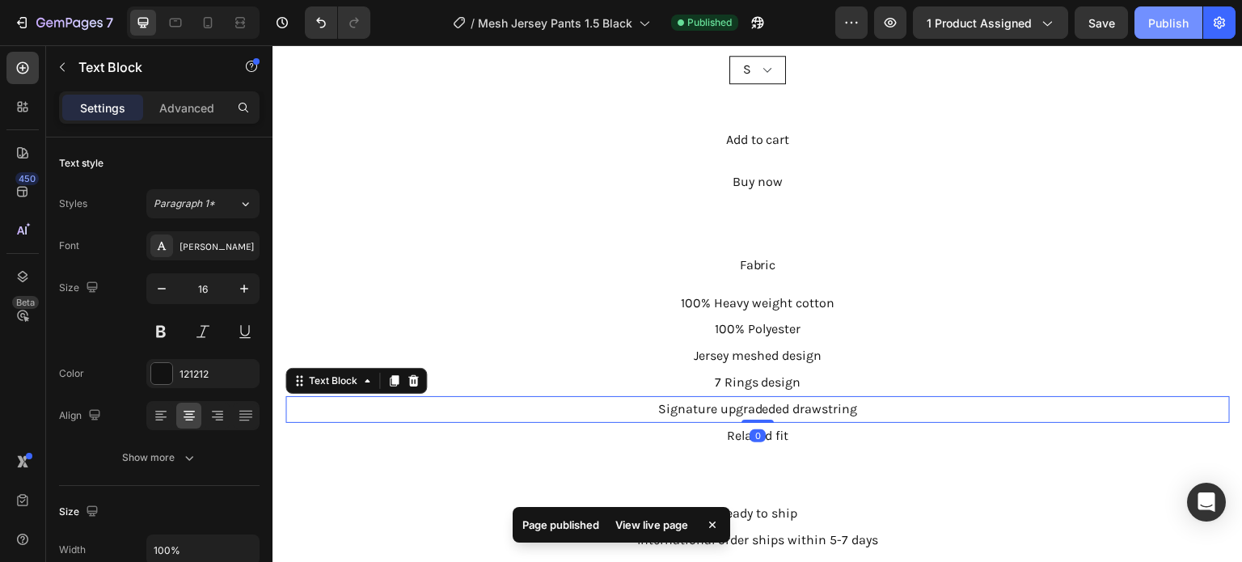
click at [1156, 15] on div "Publish" at bounding box center [1168, 23] width 40 height 17
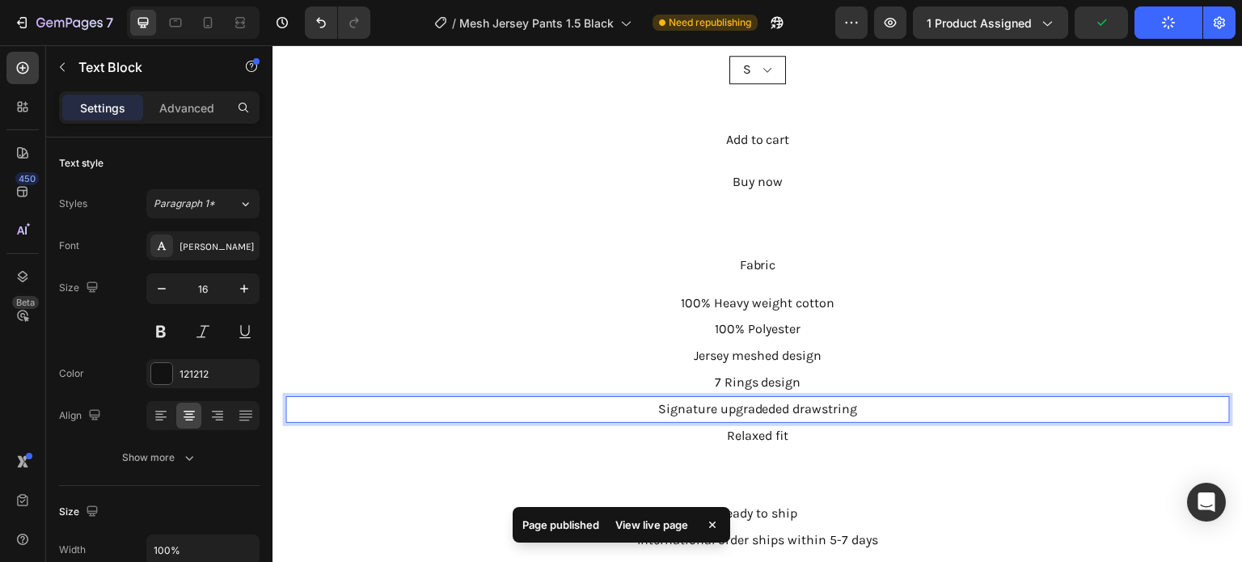
click at [775, 399] on p "Signature upgradeded drawstring" at bounding box center [757, 409] width 941 height 23
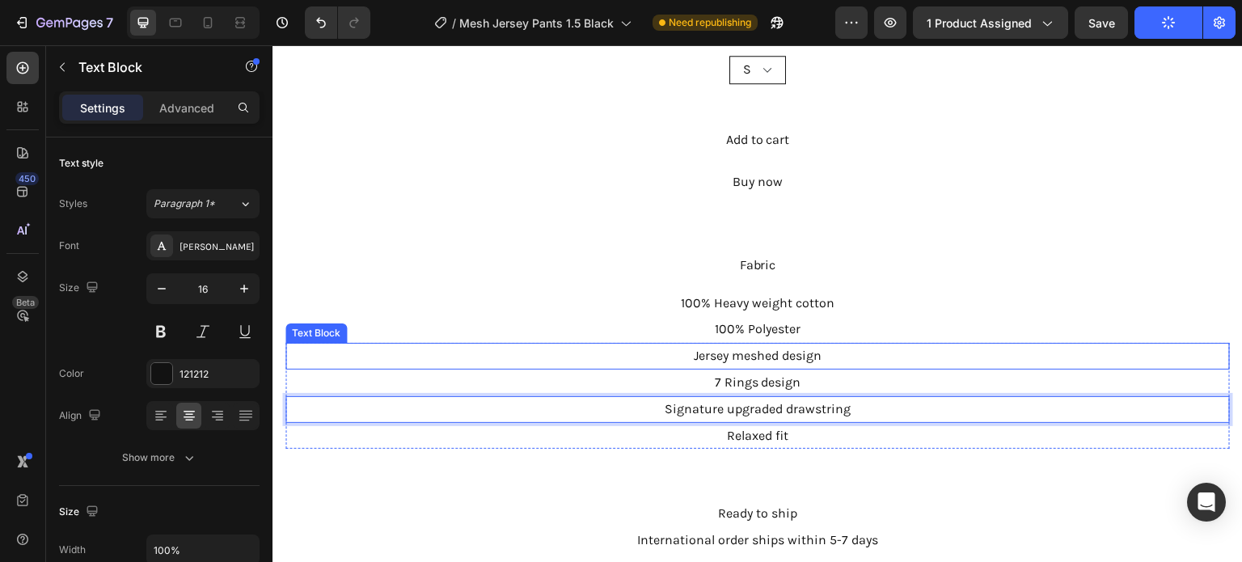
click at [939, 350] on p "Jersey meshed design" at bounding box center [757, 355] width 941 height 23
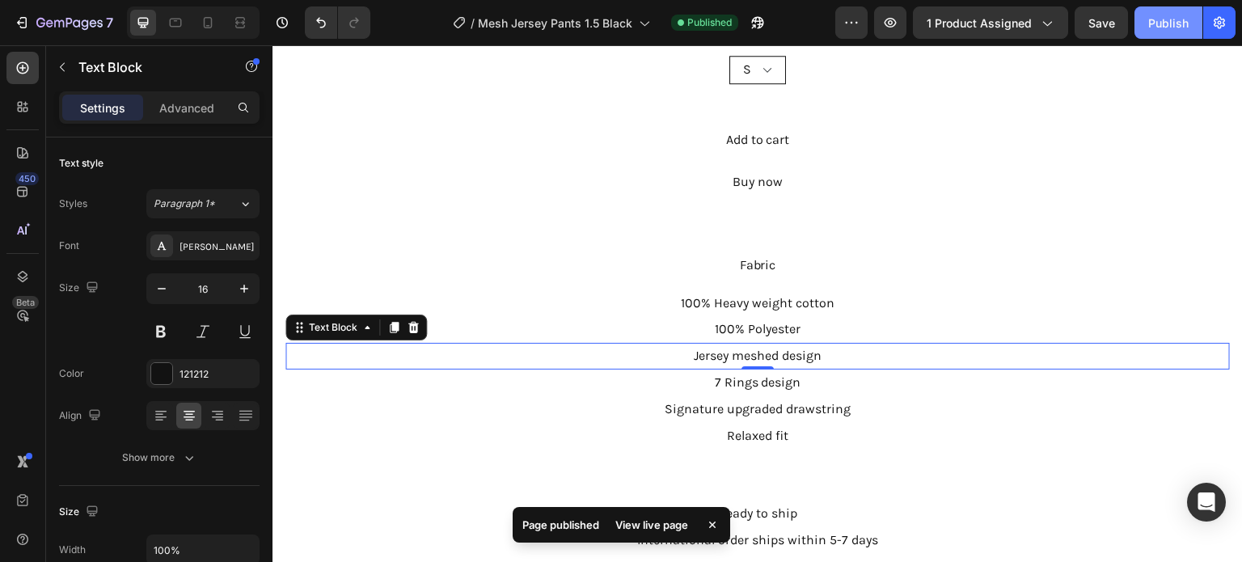
click at [1163, 24] on div "Publish" at bounding box center [1168, 23] width 40 height 17
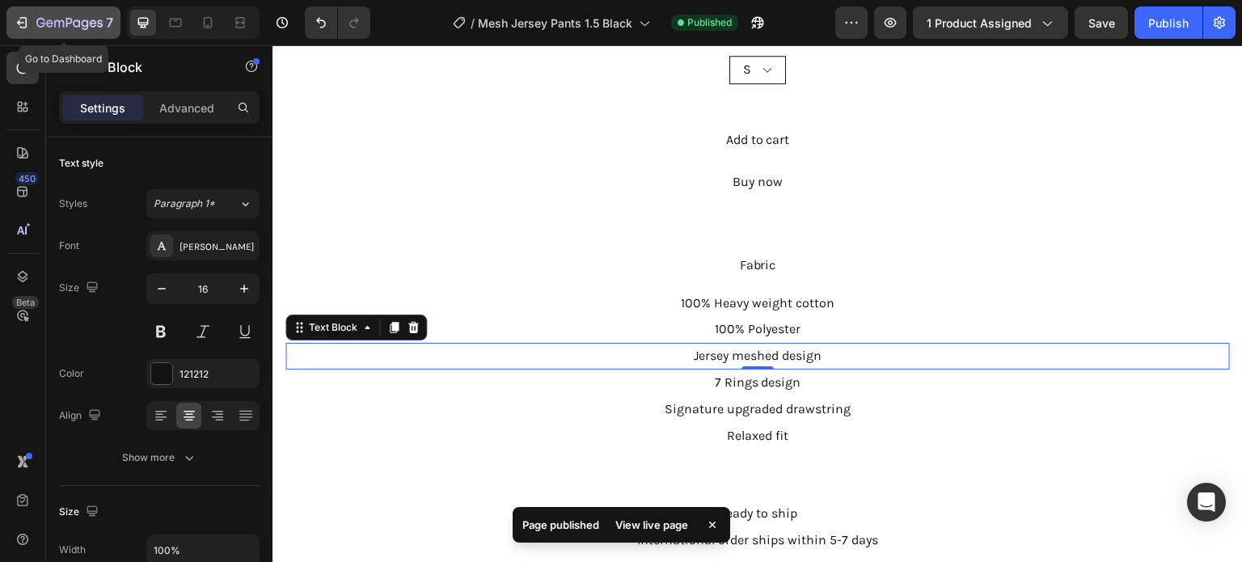
click at [63, 23] on icon "button" at bounding box center [59, 23] width 10 height 7
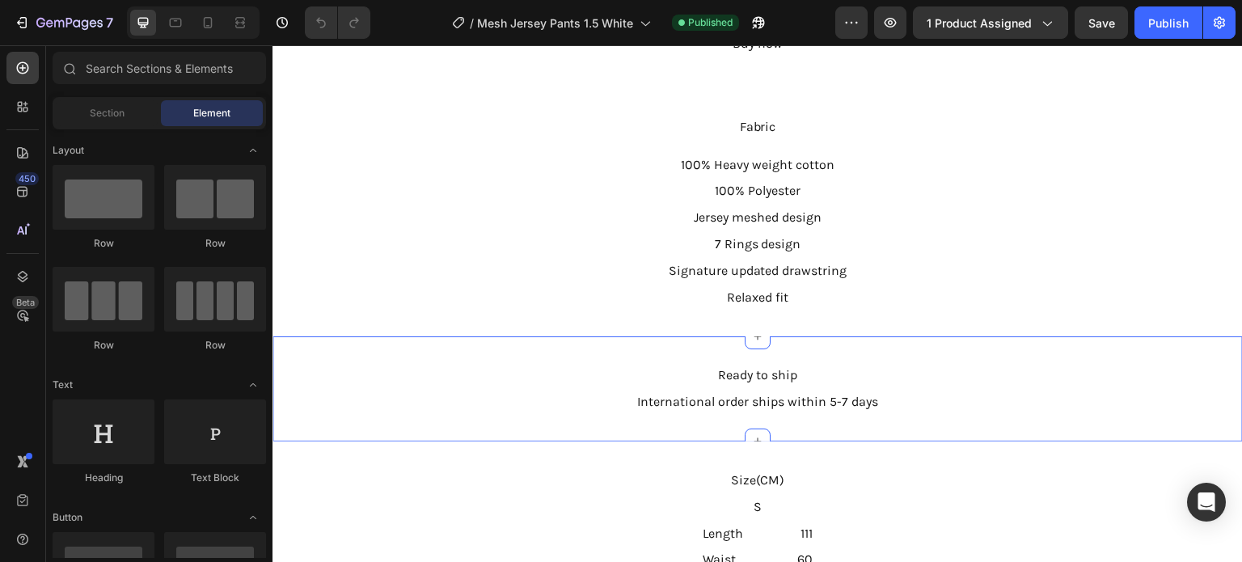
scroll to position [1051, 0]
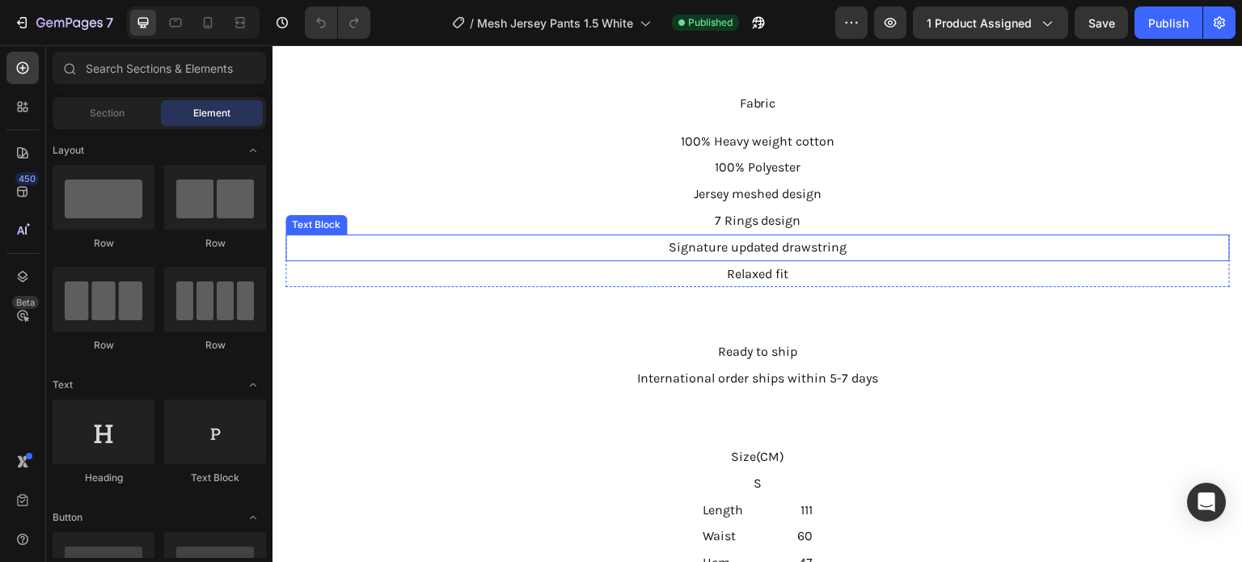
click at [758, 240] on p "Signature updated drawstring" at bounding box center [757, 247] width 941 height 23
click at [758, 239] on p "Signature updated drawstring" at bounding box center [757, 247] width 941 height 23
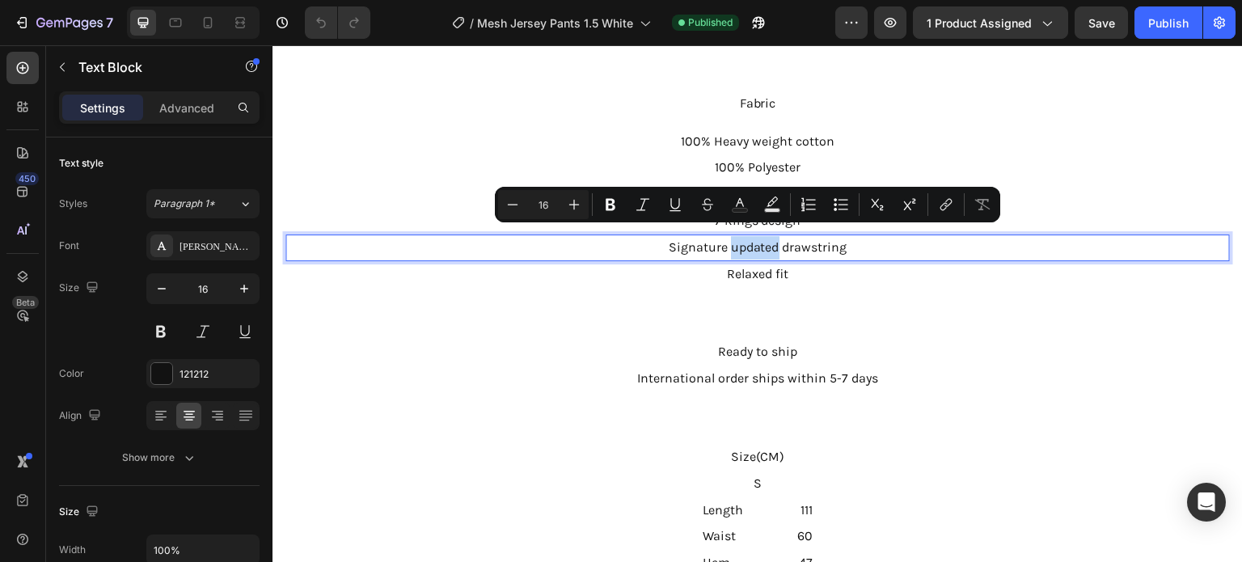
click at [770, 236] on p "Signature updated drawstring" at bounding box center [757, 247] width 941 height 23
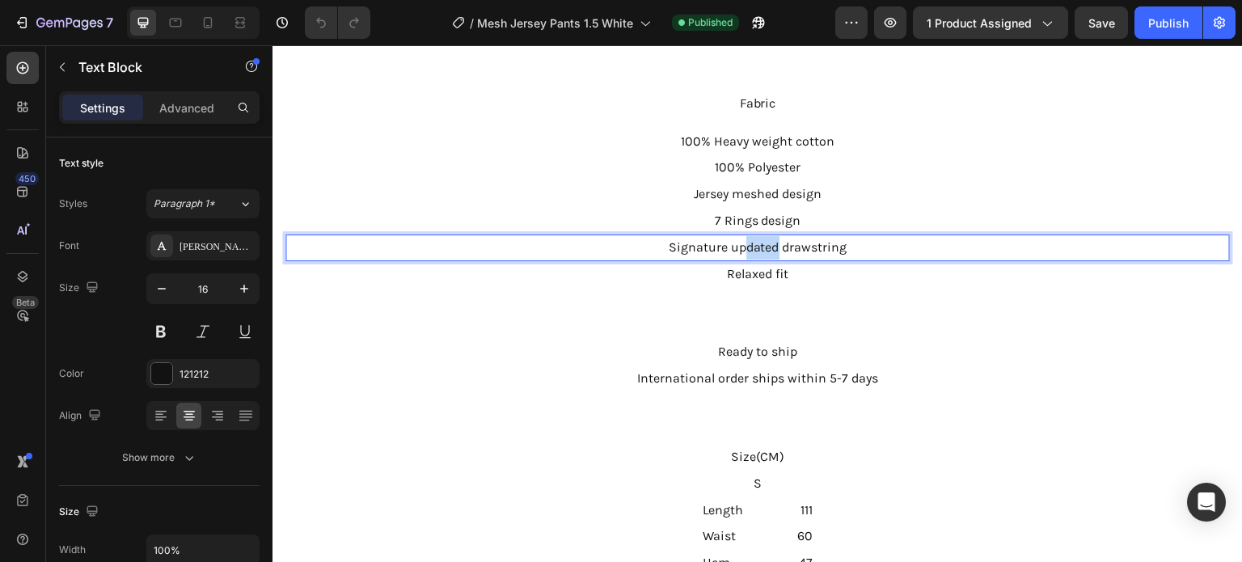
drag, startPoint x: 772, startPoint y: 236, endPoint x: 740, endPoint y: 237, distance: 32.3
click at [740, 237] on p "Signature updated drawstring" at bounding box center [757, 247] width 941 height 23
click at [955, 271] on p "Relaxed fit" at bounding box center [757, 274] width 941 height 23
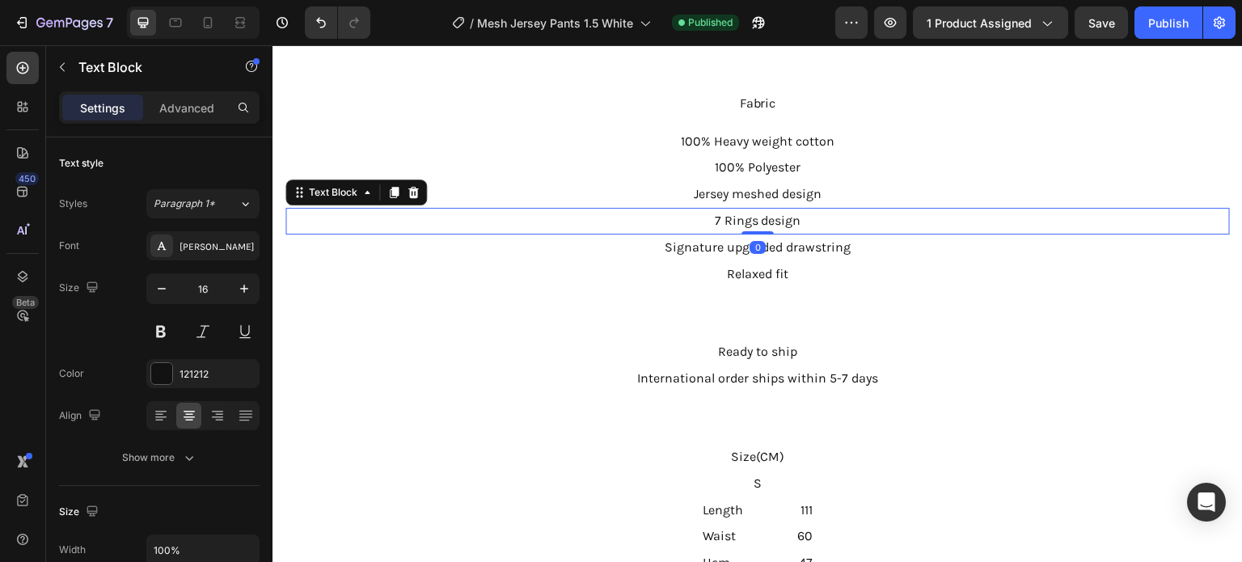
click at [908, 222] on div "7 Rings design" at bounding box center [757, 221] width 944 height 27
click at [1175, 25] on div "Publish" at bounding box center [1168, 23] width 40 height 17
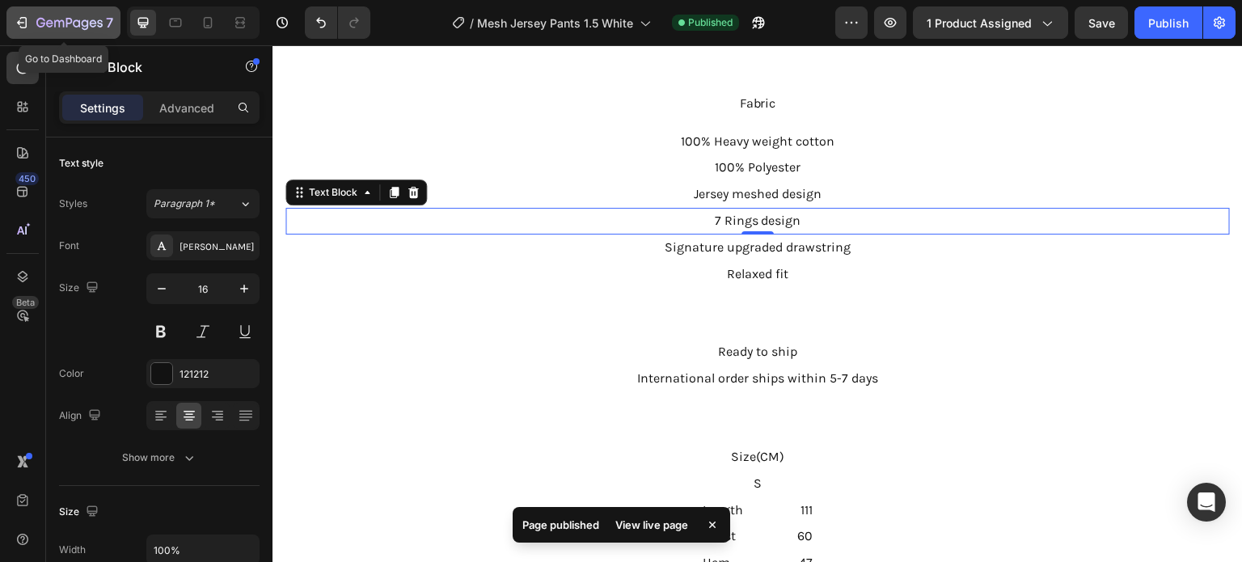
click at [74, 30] on icon "button" at bounding box center [69, 24] width 66 height 14
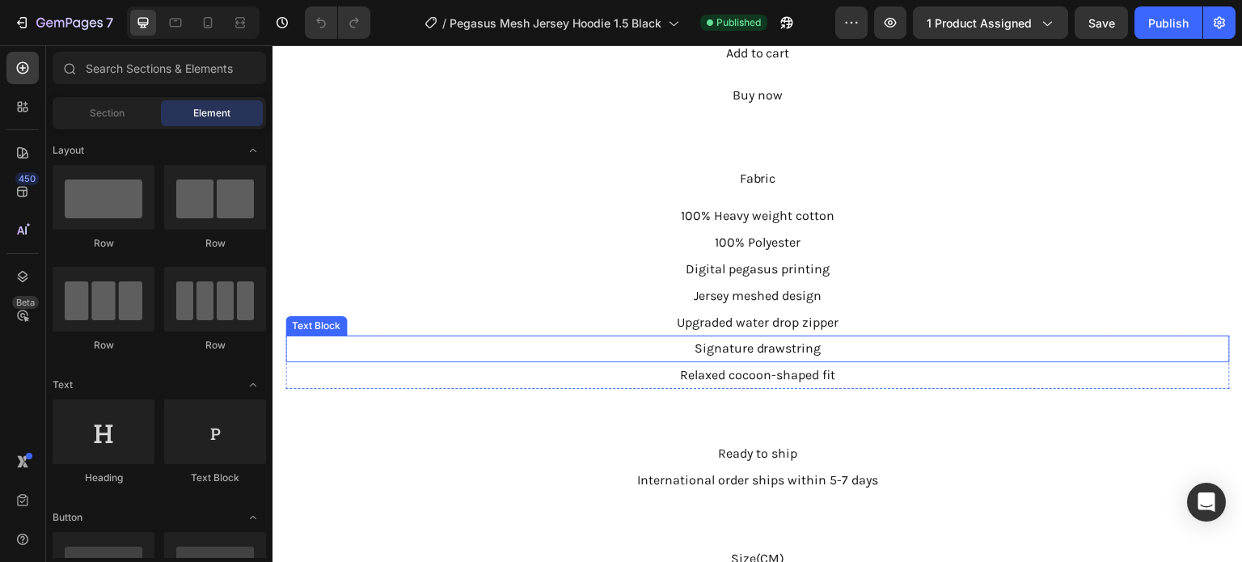
scroll to position [1051, 0]
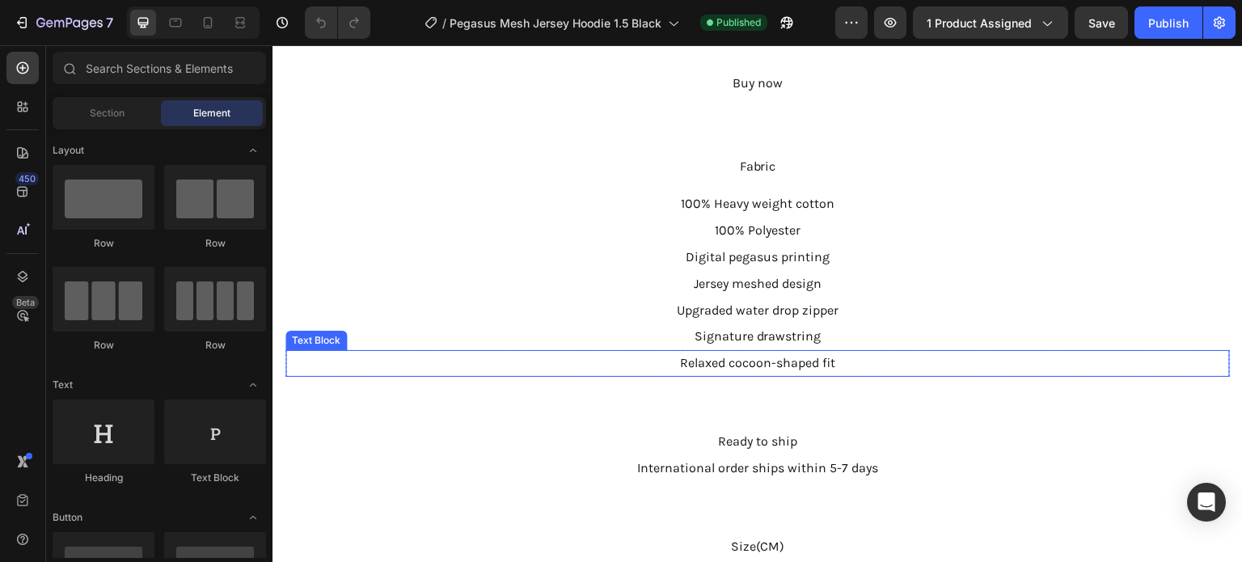
click at [1141, 352] on p "Relaxed cocoon-shaped fit" at bounding box center [757, 363] width 941 height 23
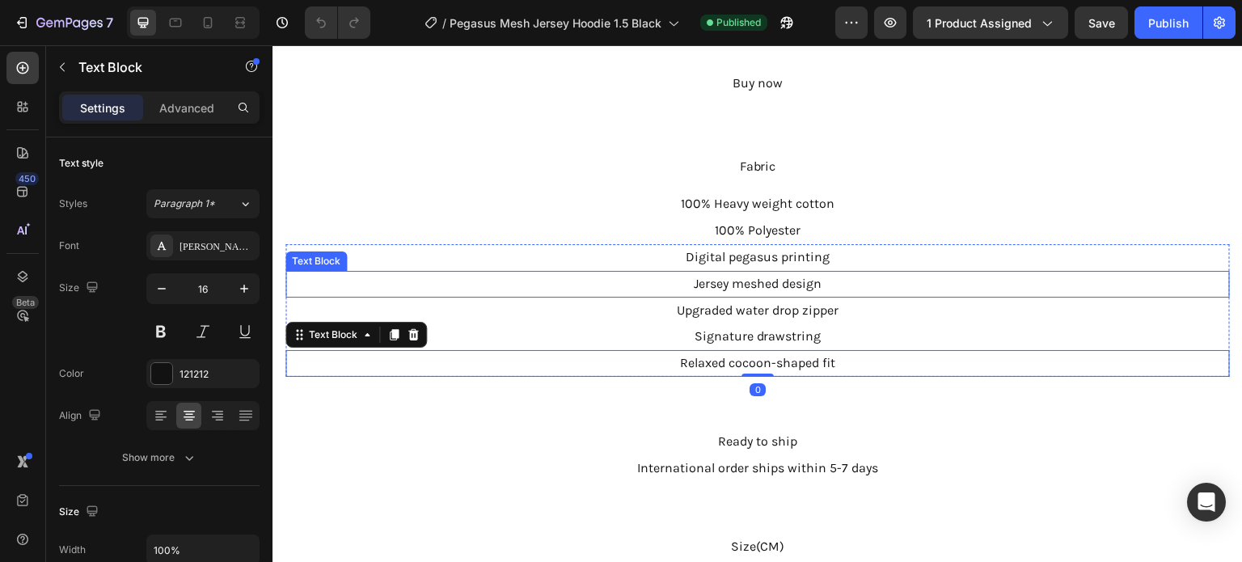
click at [901, 272] on p "Jersey meshed design" at bounding box center [757, 283] width 941 height 23
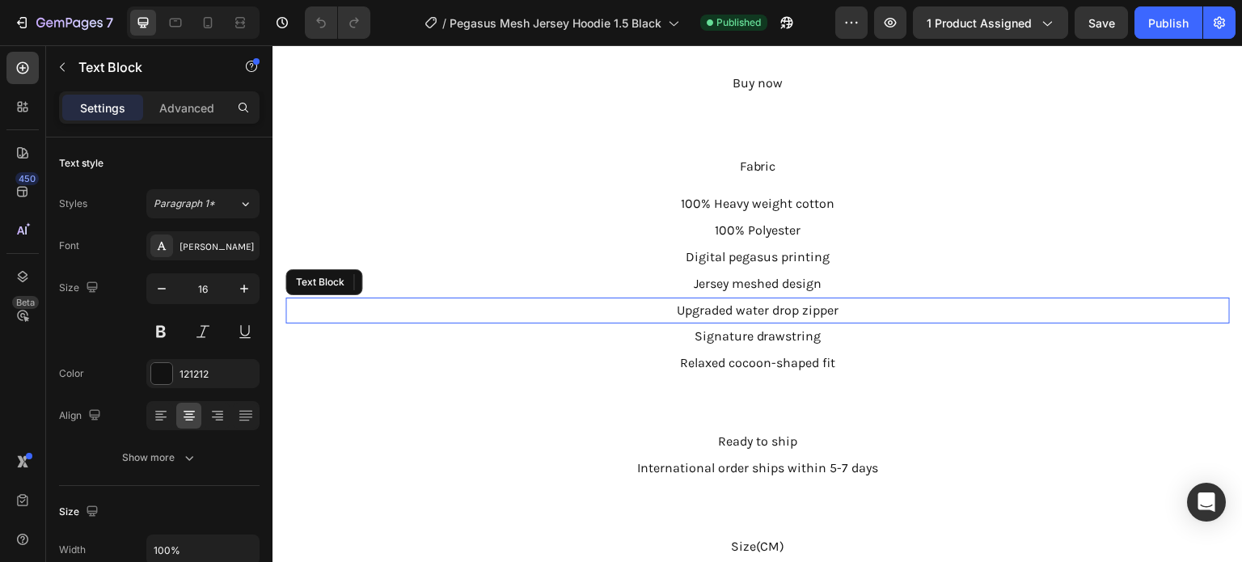
click at [892, 299] on p "Upgraded water drop zipper" at bounding box center [757, 310] width 941 height 23
click at [1129, 406] on div "Ready to ship Text Block International order ships within 5-7 days Text Block S…" at bounding box center [757, 455] width 970 height 105
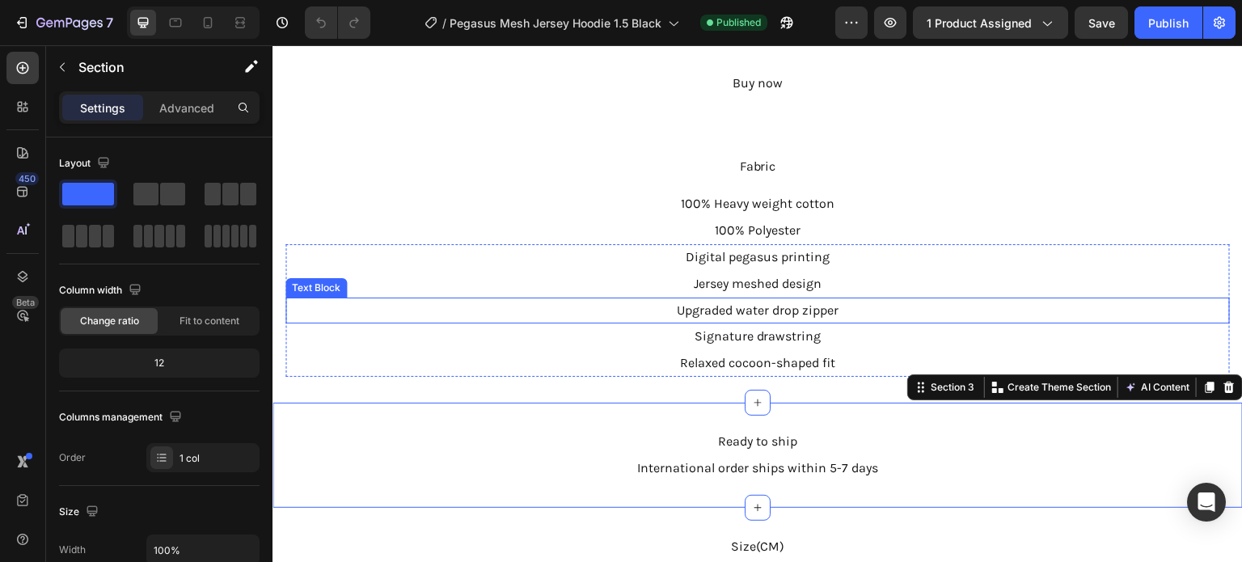
click at [898, 299] on p "Upgraded water drop zipper" at bounding box center [757, 310] width 941 height 23
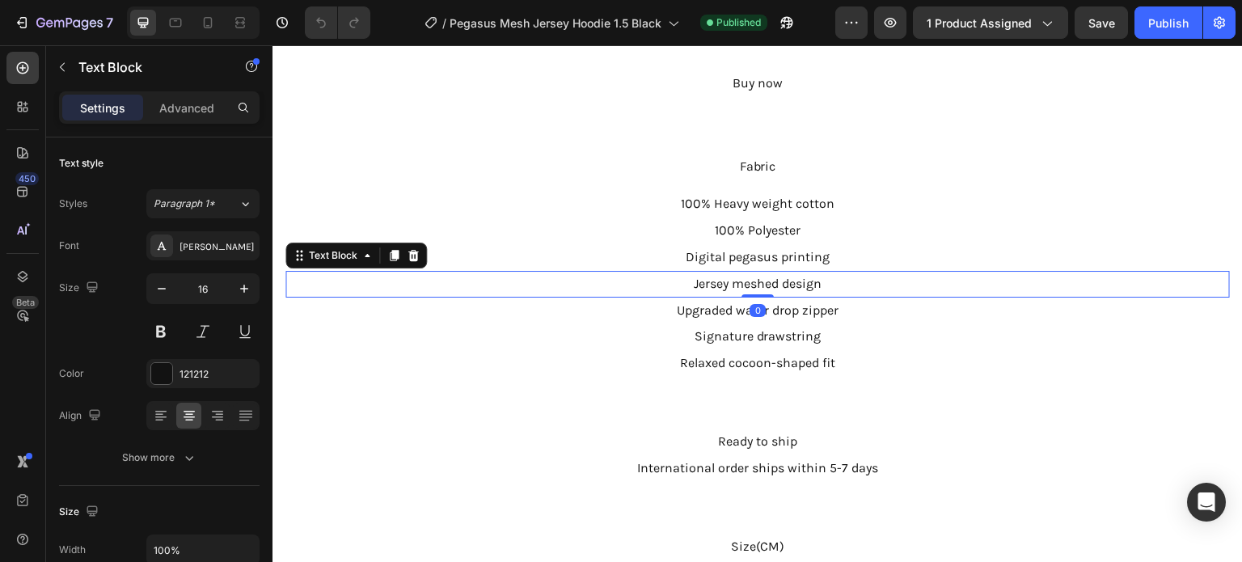
click at [841, 272] on p "Jersey meshed design" at bounding box center [757, 283] width 941 height 23
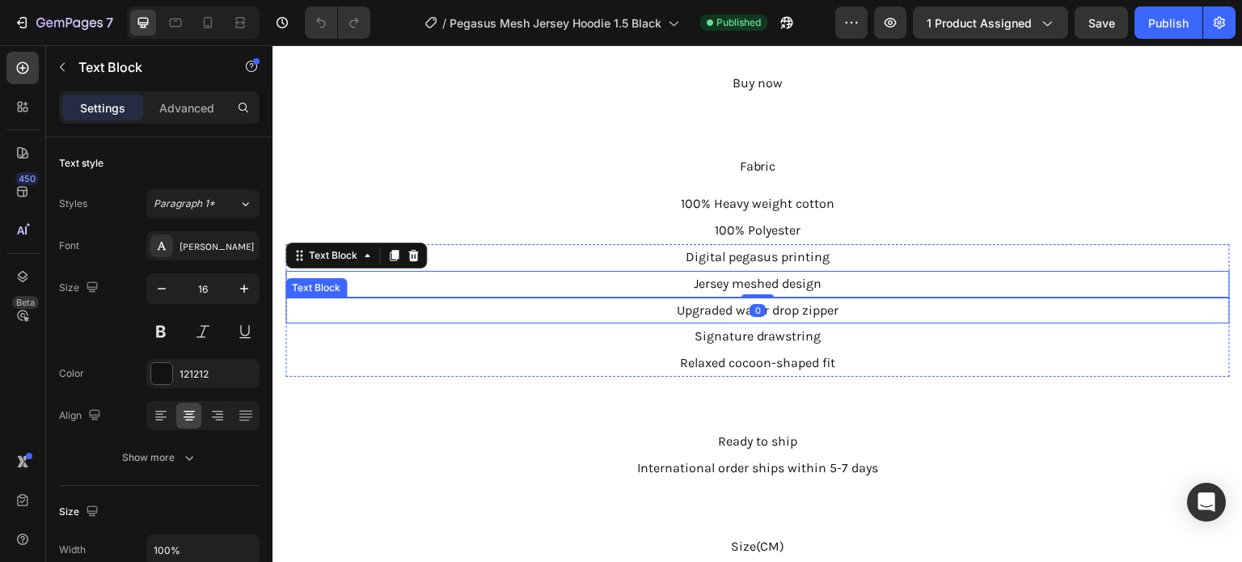
click at [864, 305] on p "Upgraded water drop zipper" at bounding box center [757, 310] width 941 height 23
